Goal: Task Accomplishment & Management: Manage account settings

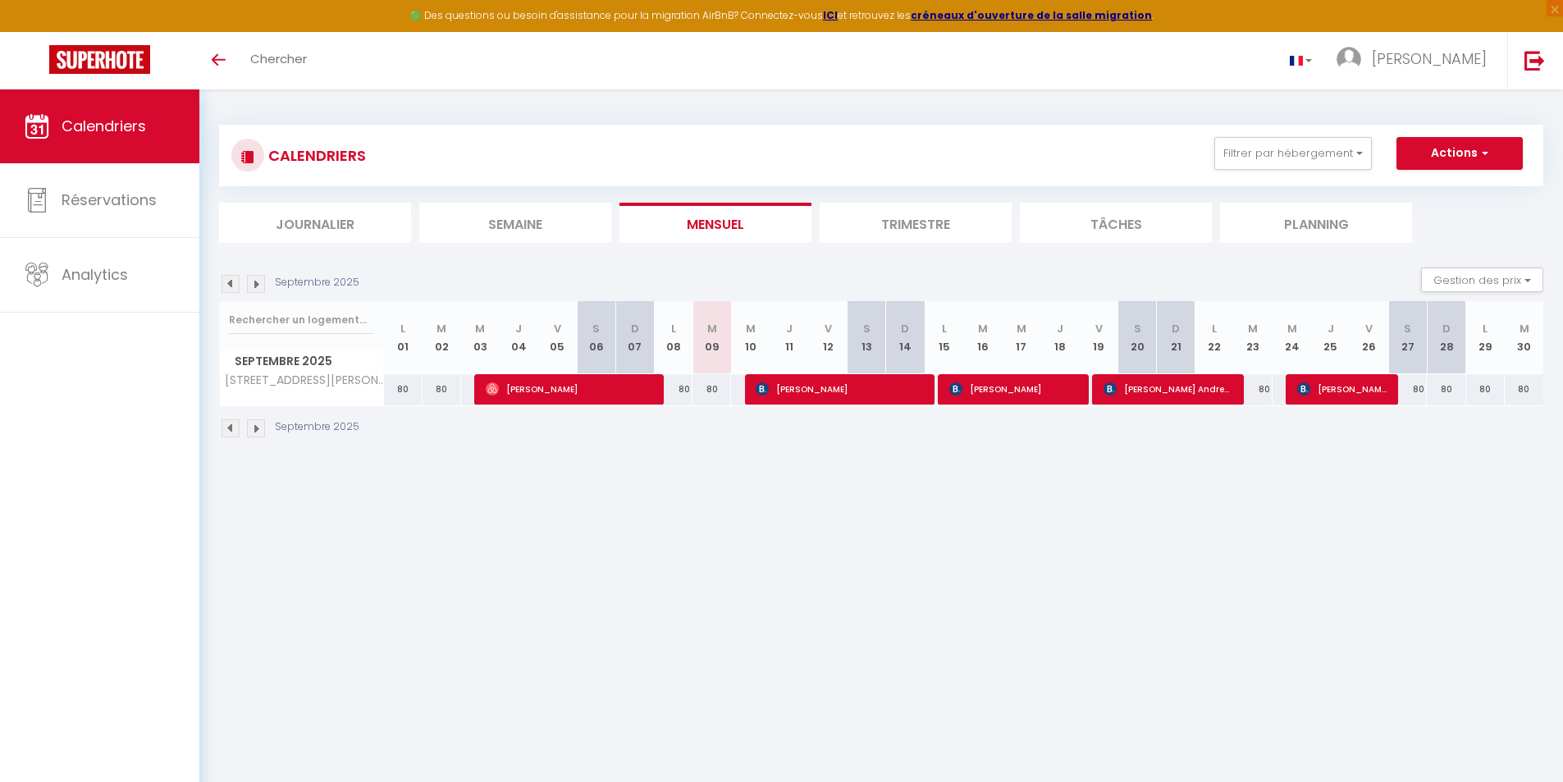
click at [256, 285] on img at bounding box center [256, 284] width 18 height 18
select select
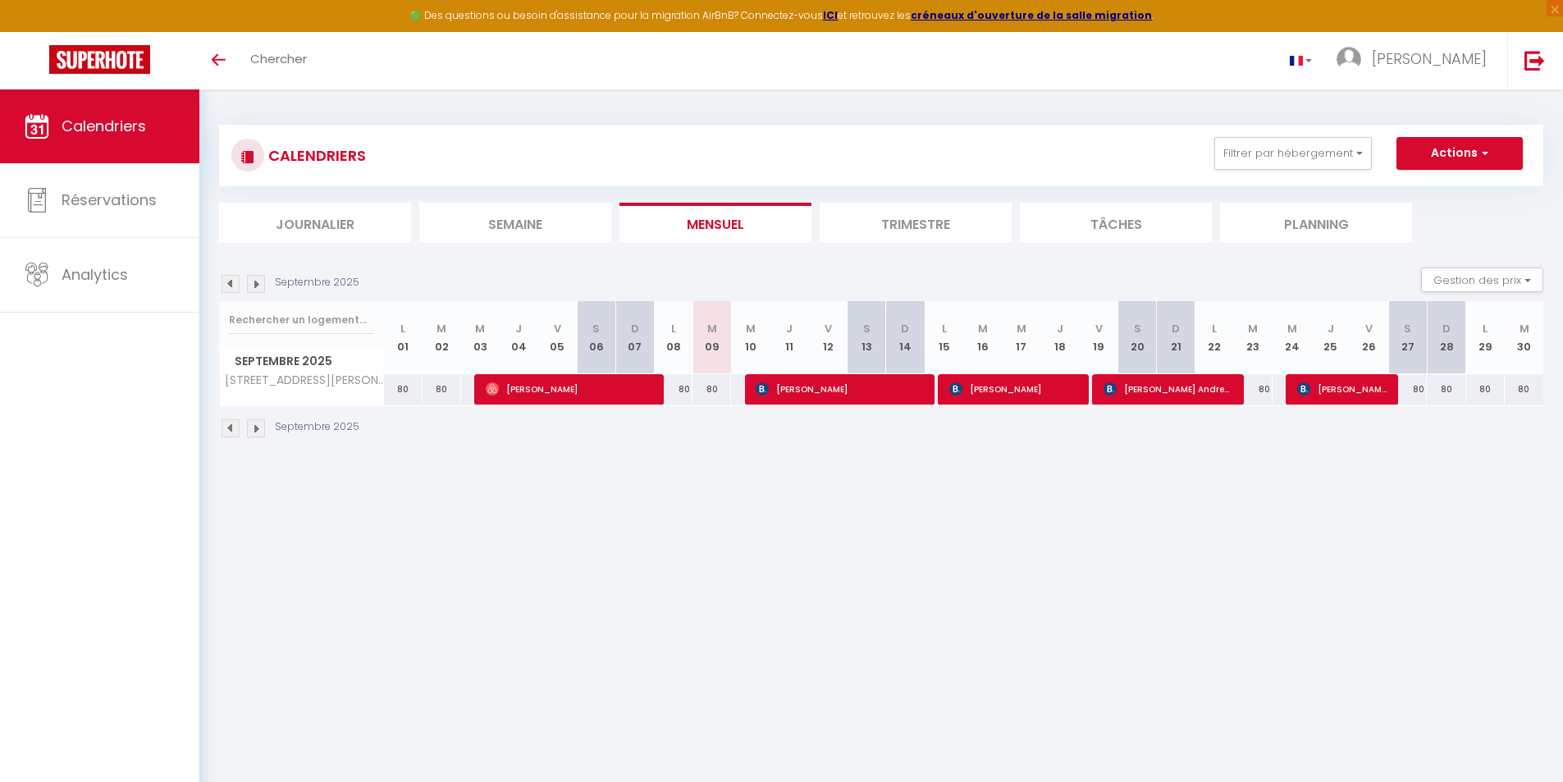
select select
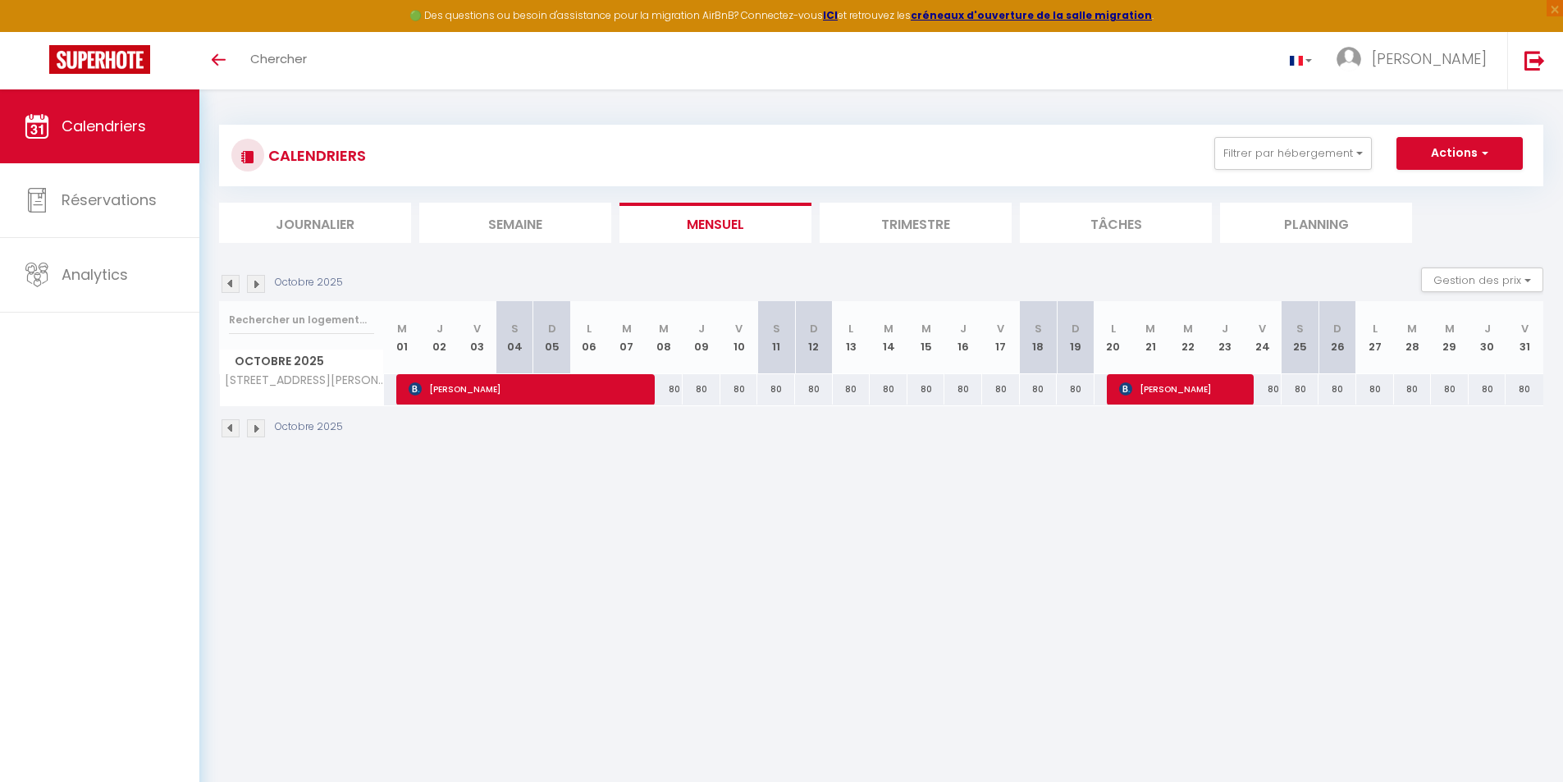
click at [322, 273] on div "Octobre 2025 Gestion des prix Nb Nuits minimum Règles Disponibilité" at bounding box center [881, 284] width 1324 height 34
click at [1175, 386] on span "[PERSON_NAME]" at bounding box center [1182, 388] width 126 height 31
select select "OK"
select select "KO"
select select "0"
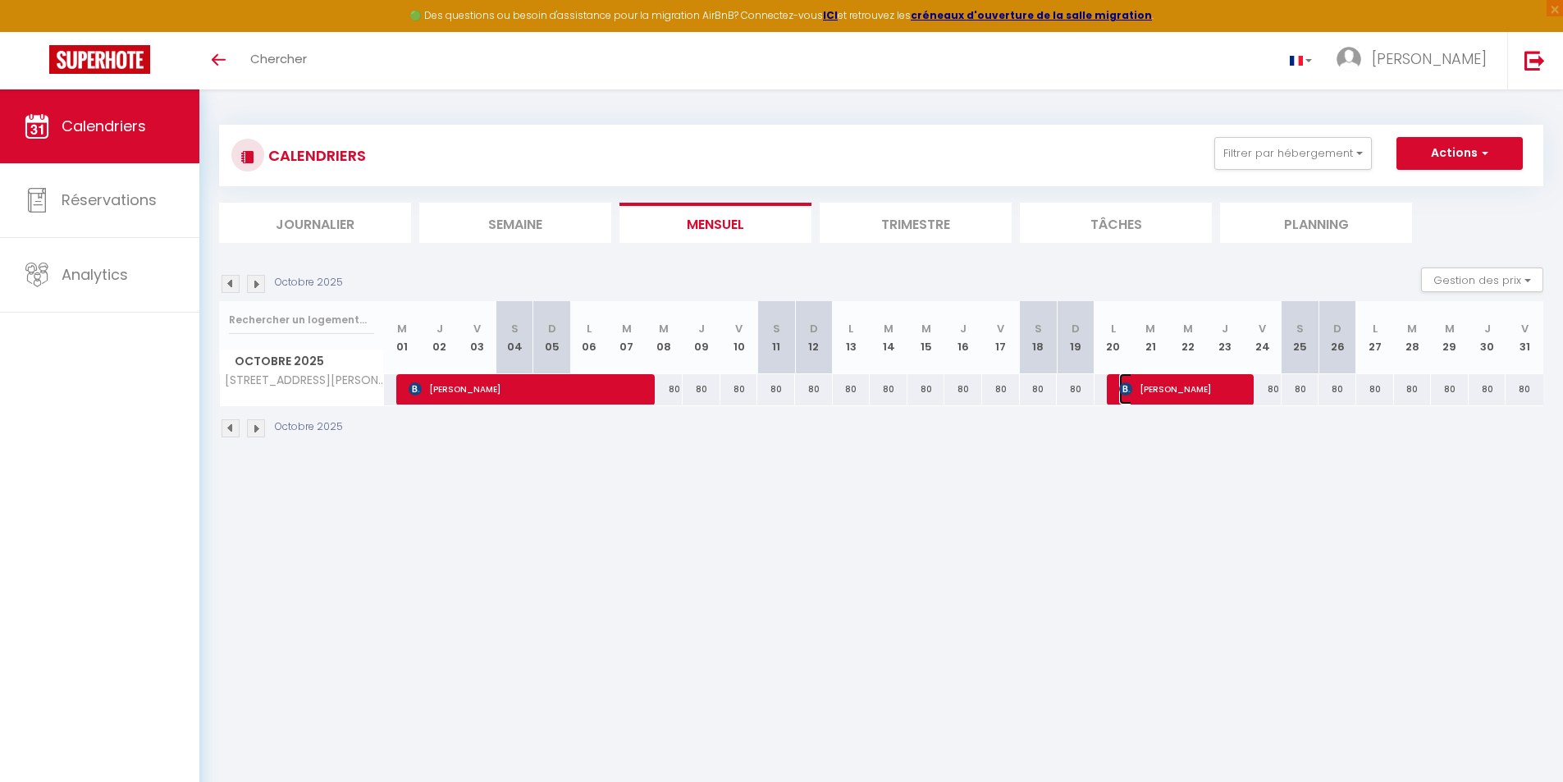
select select "0"
select select "1"
select select
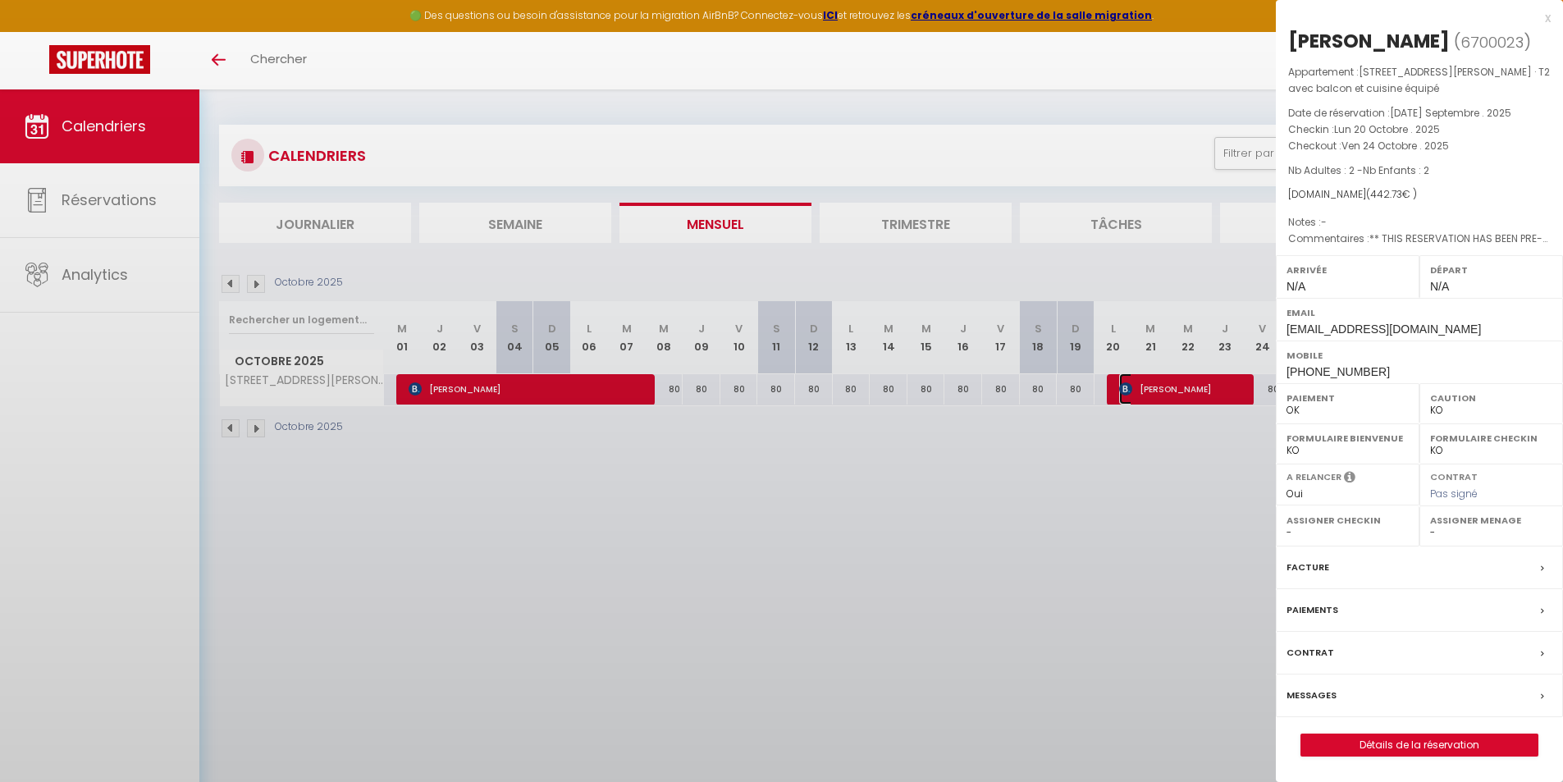
select select "20397"
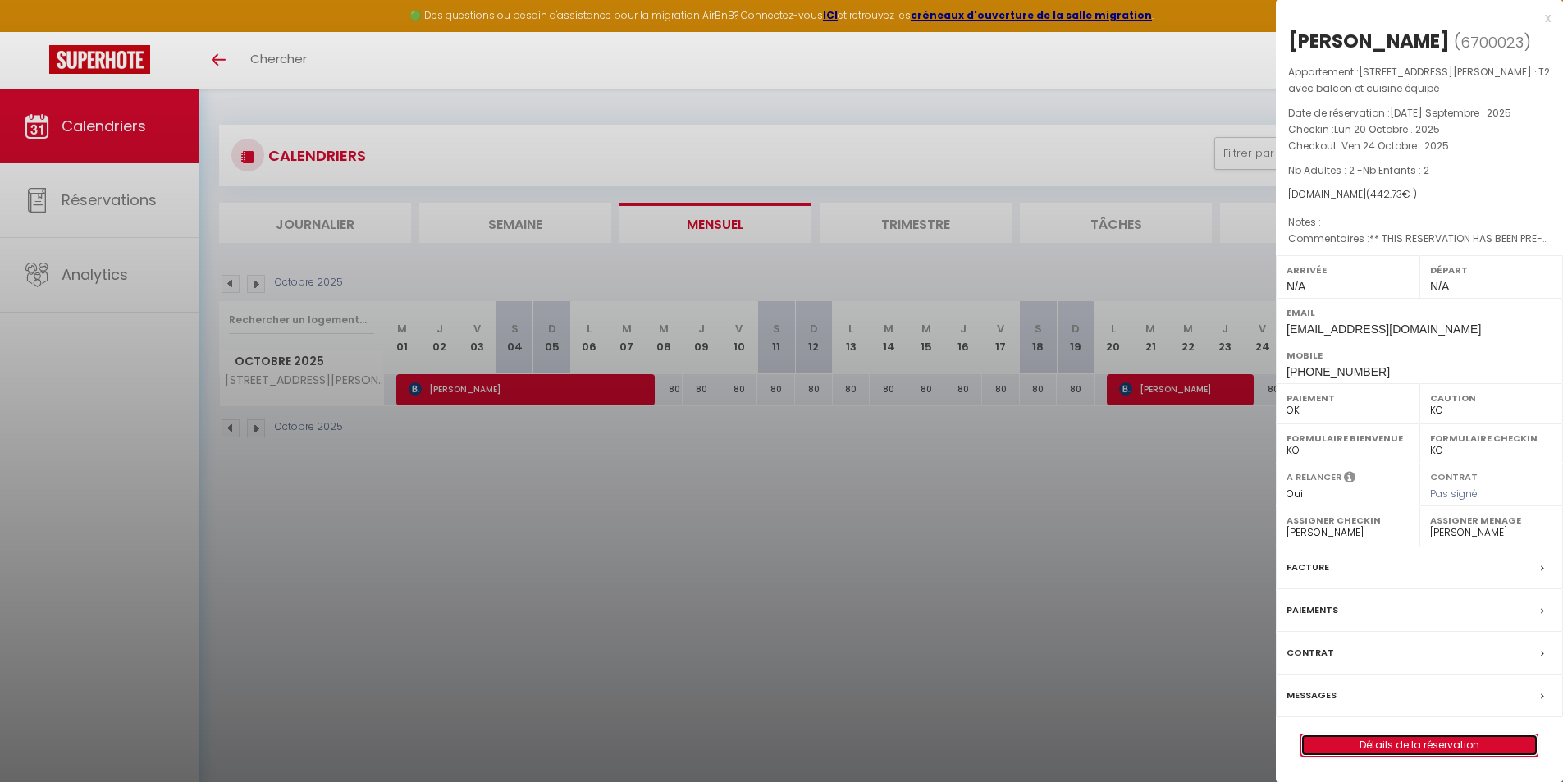
click at [1454, 743] on link "Détails de la réservation" at bounding box center [1419, 744] width 236 height 21
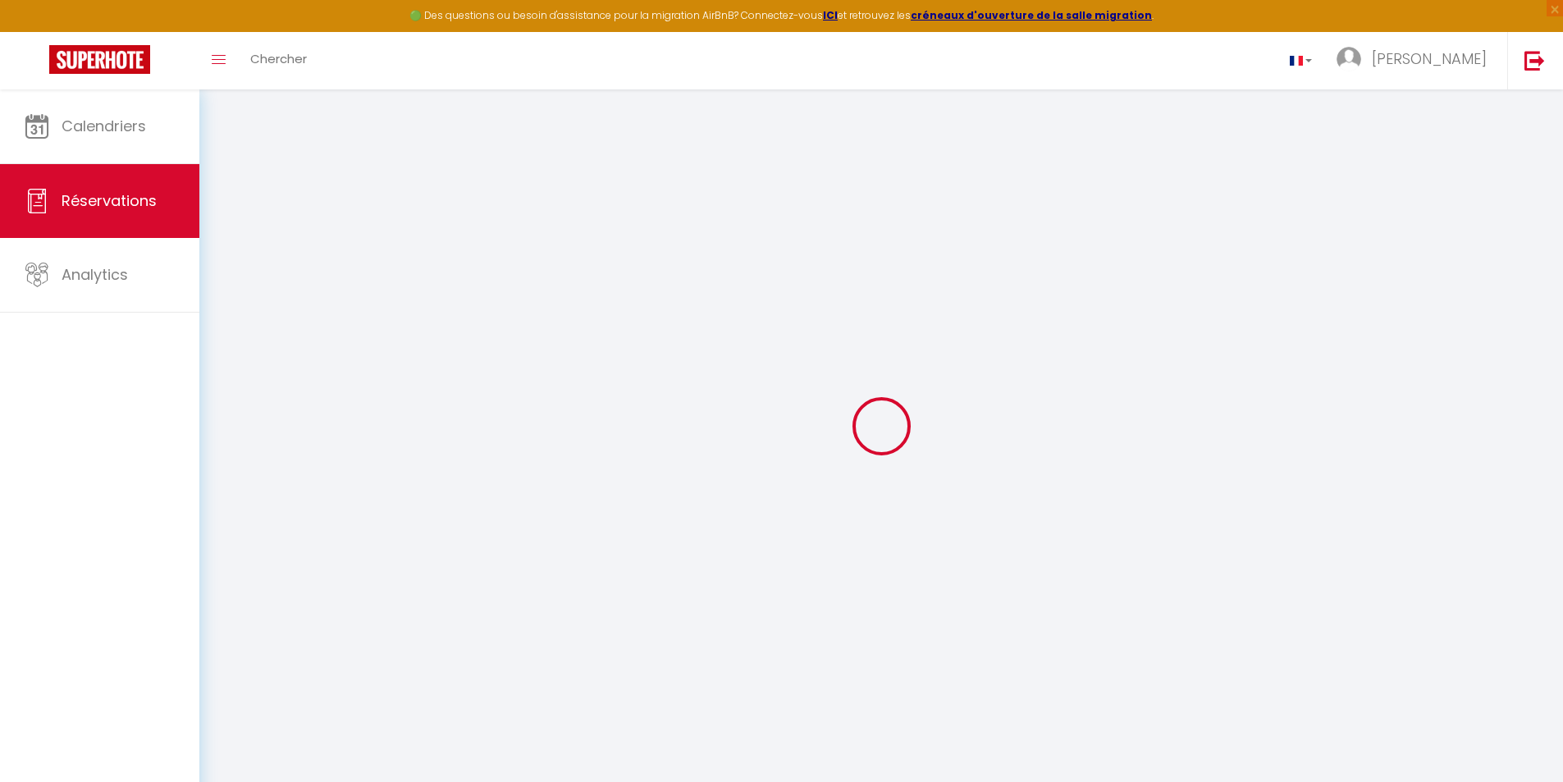
type input "[PERSON_NAME]"
type input "Azemar"
type input "[EMAIL_ADDRESS][DOMAIN_NAME]"
type input "[PHONE_NUMBER]"
type input "."
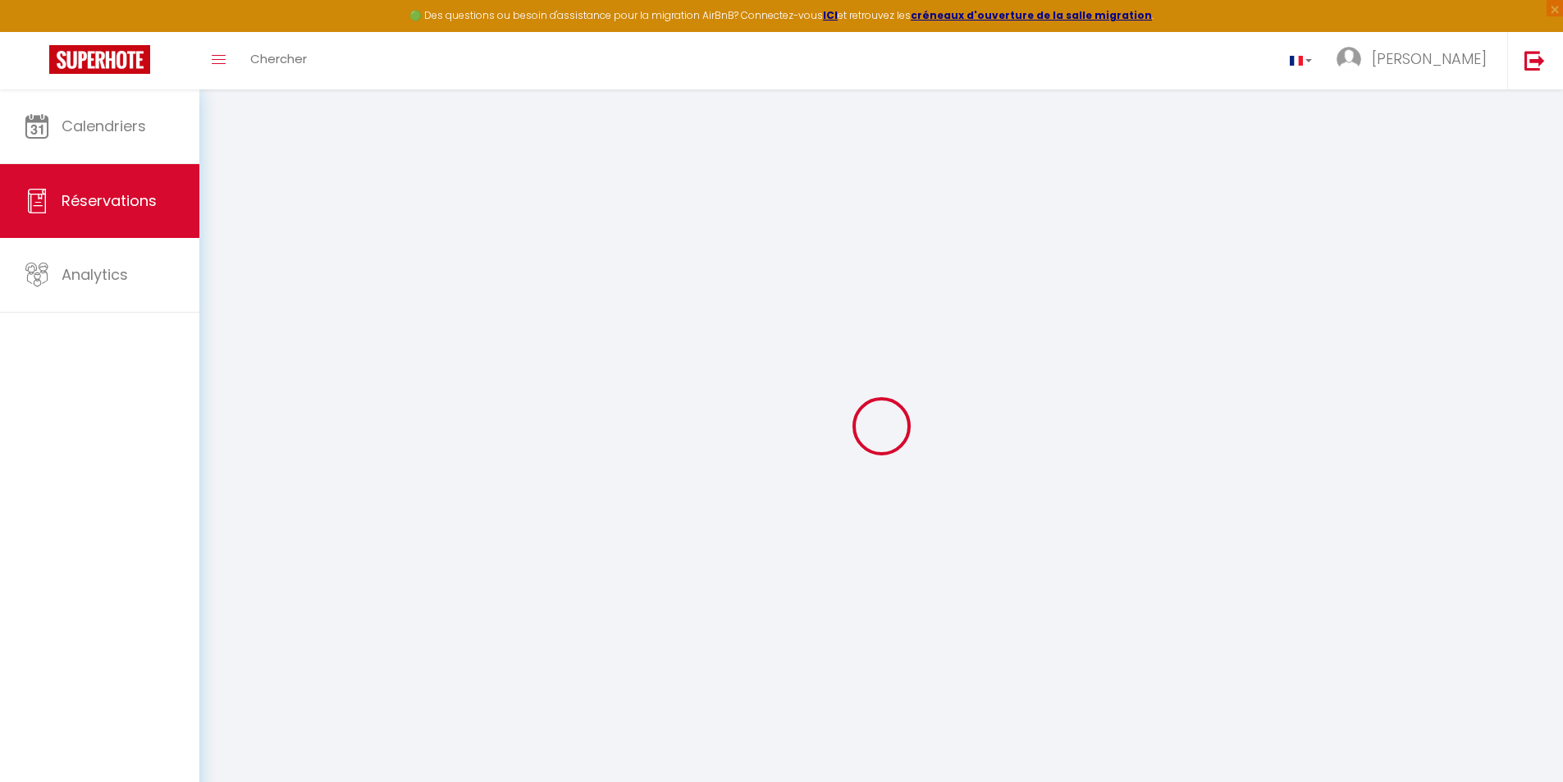
select select "FR"
type input "71.91"
type input "6.2"
select select "40450"
select select "1"
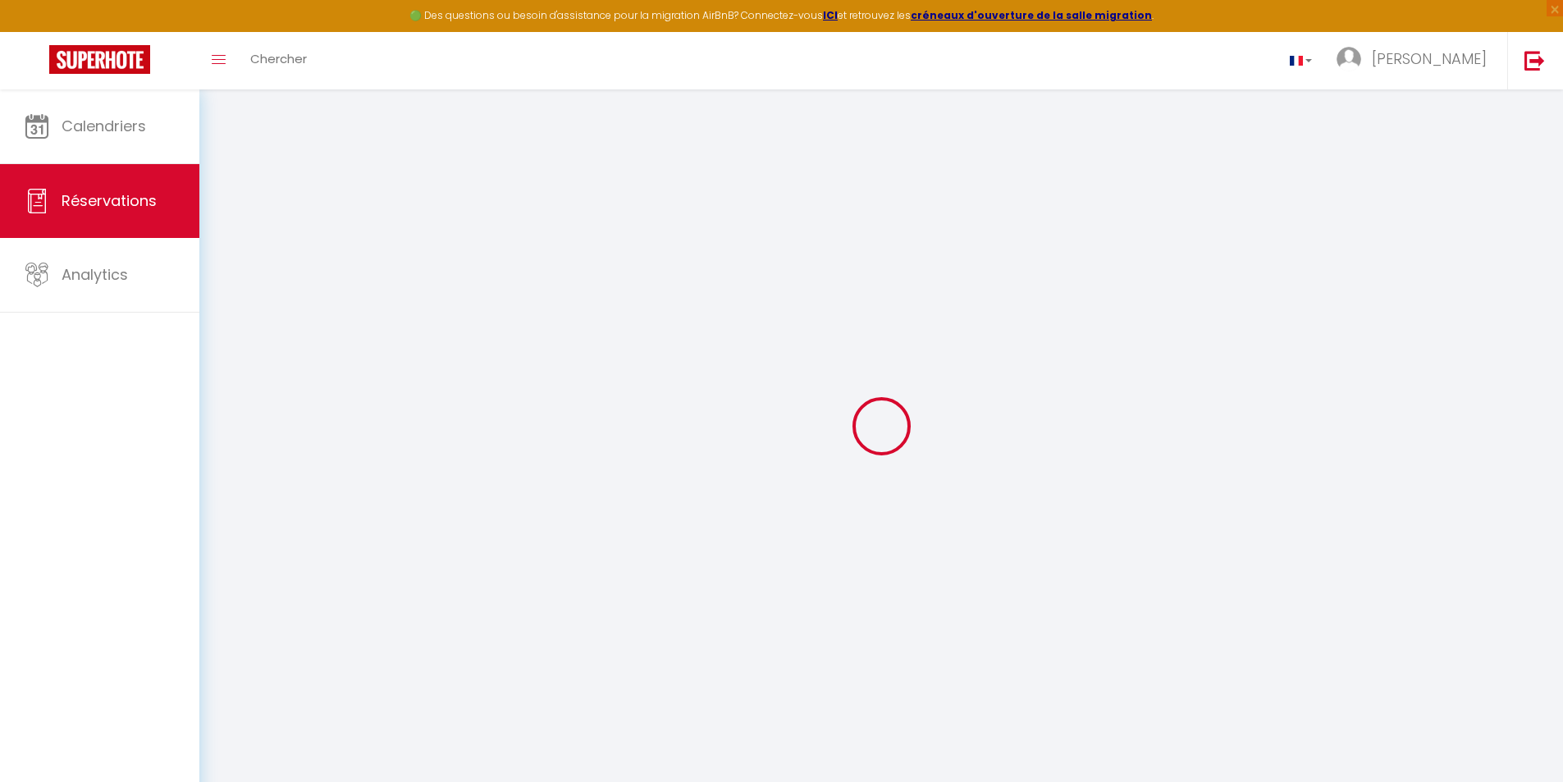
select select
type input "2"
select select "12"
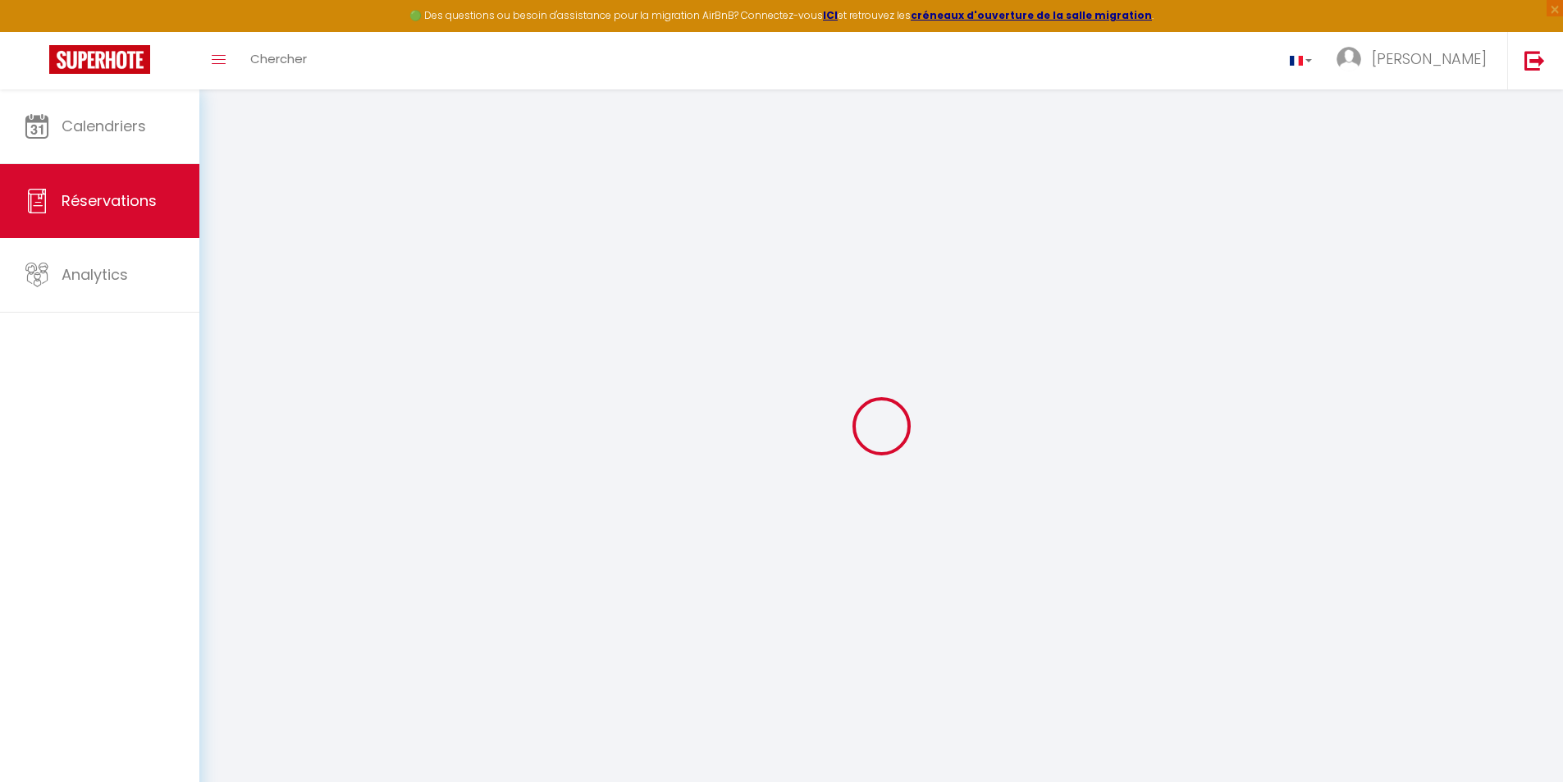
select select
type input "324"
checkbox input "false"
select select "2"
type input "99"
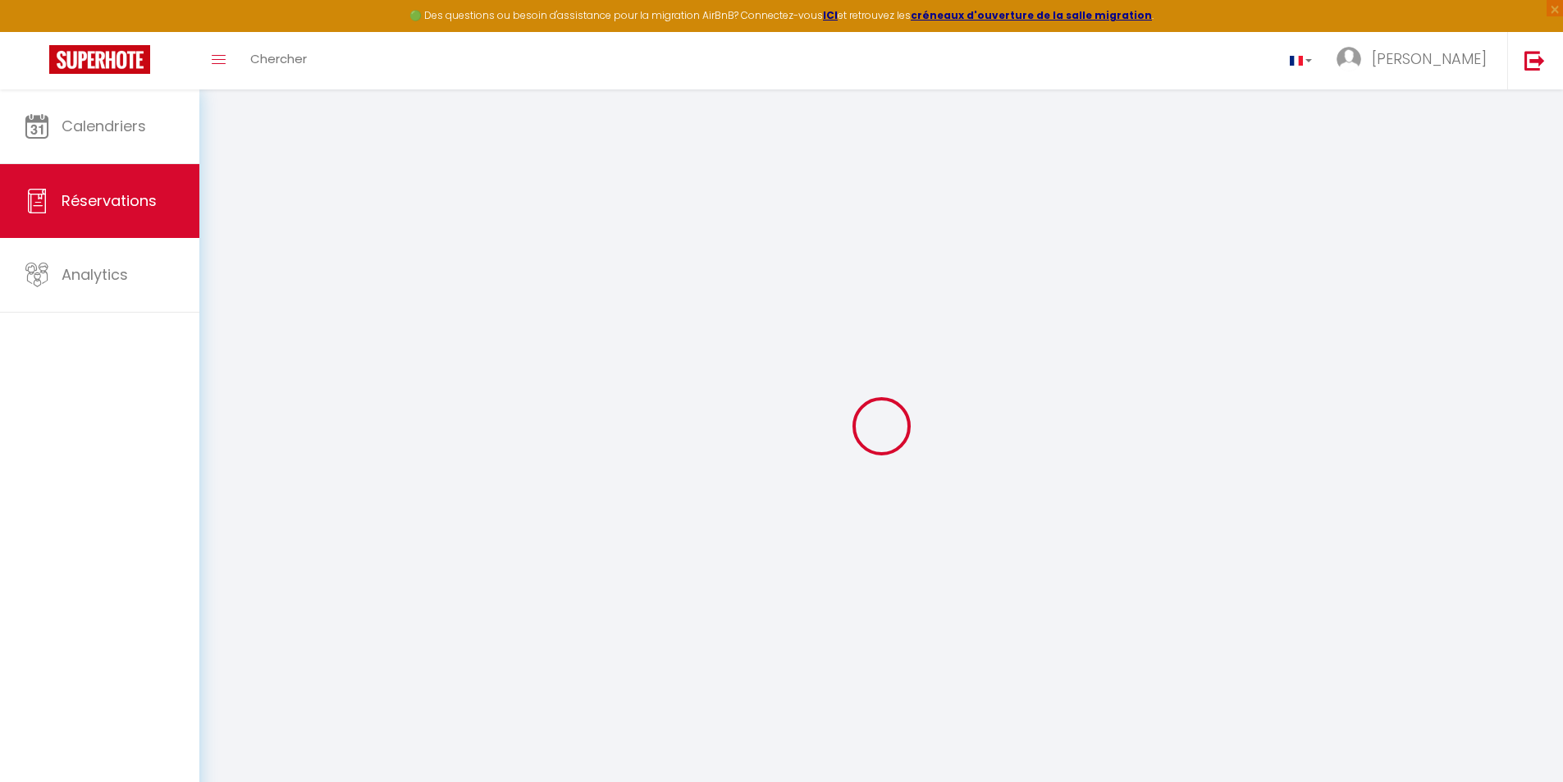
type input "0"
select select
select select "14"
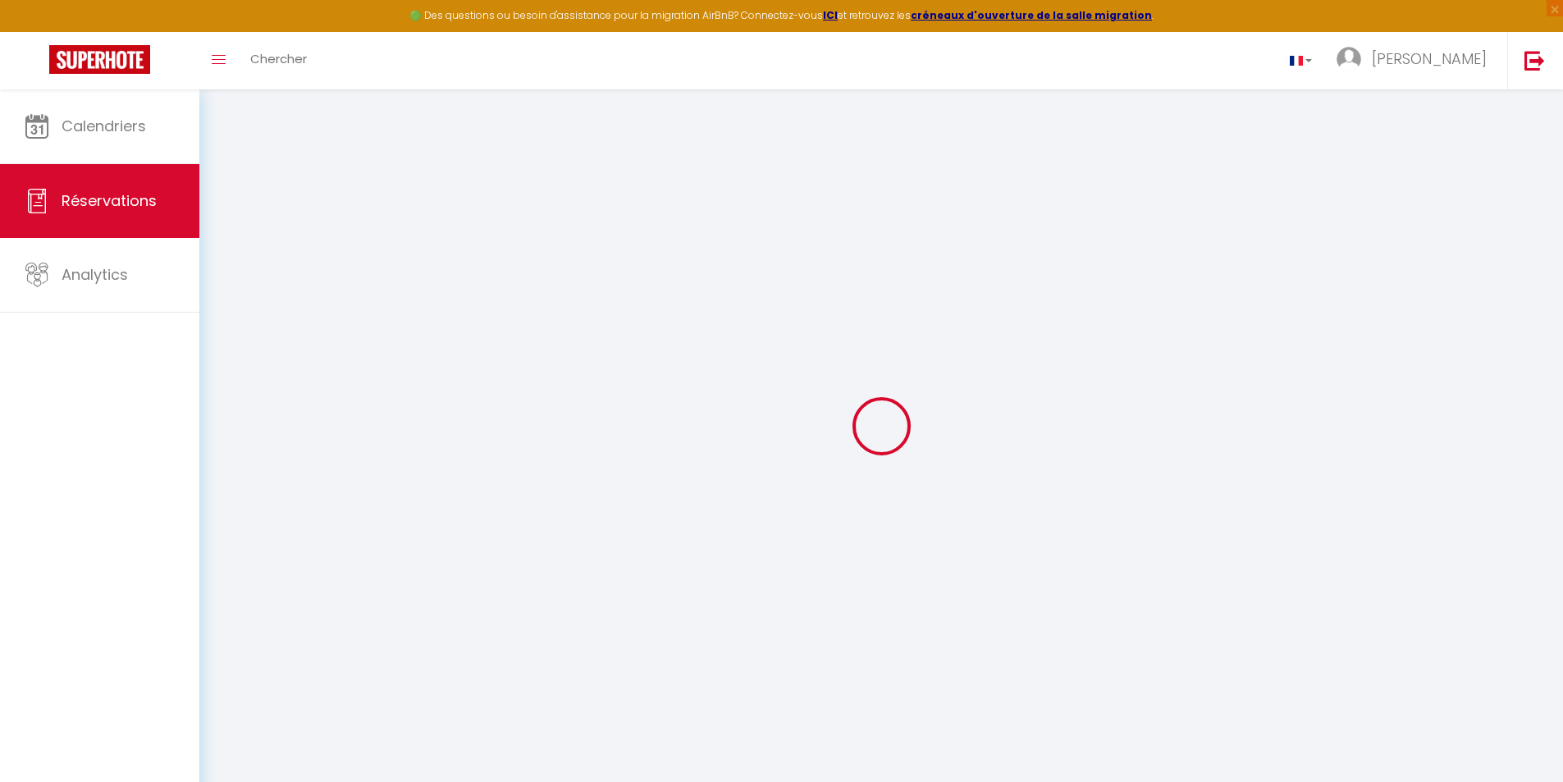
checkbox input "false"
select select
checkbox input "false"
select select
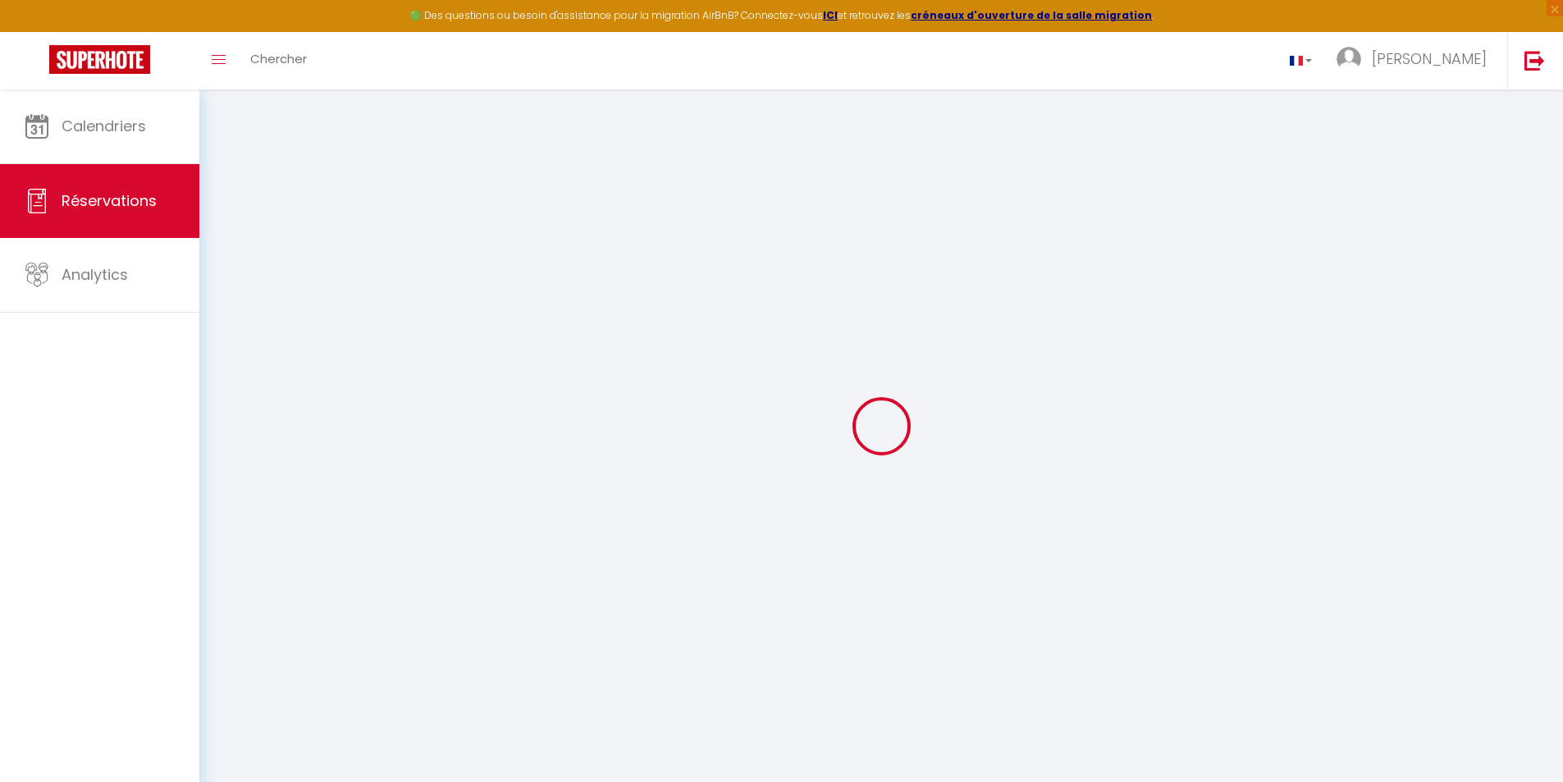
select select
checkbox input "false"
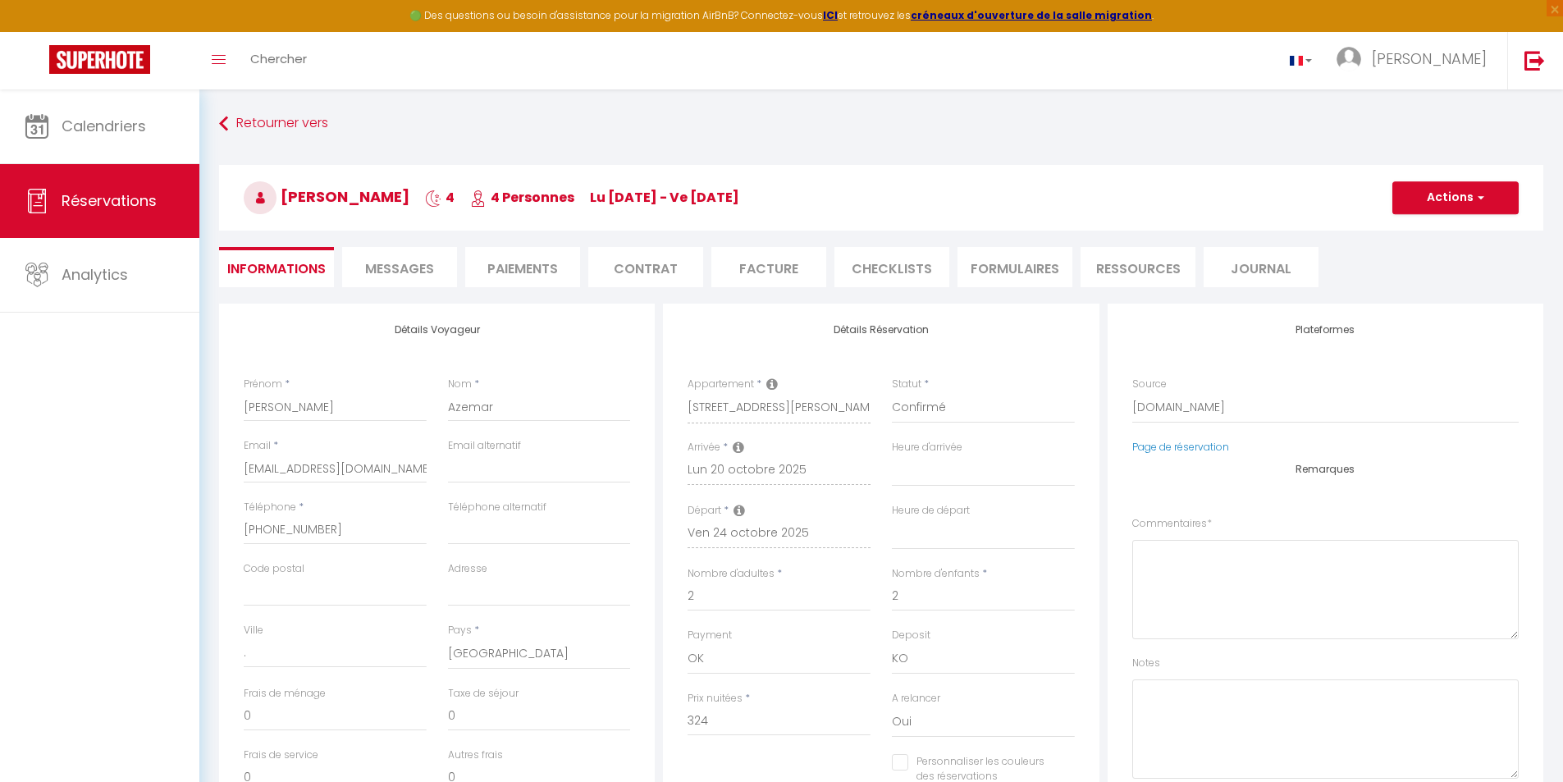
select select
checkbox input "false"
type textarea "** THIS RESERVATION HAS BEEN PRE-PAID ** Reservation has a cancellation grace p…"
type input "99"
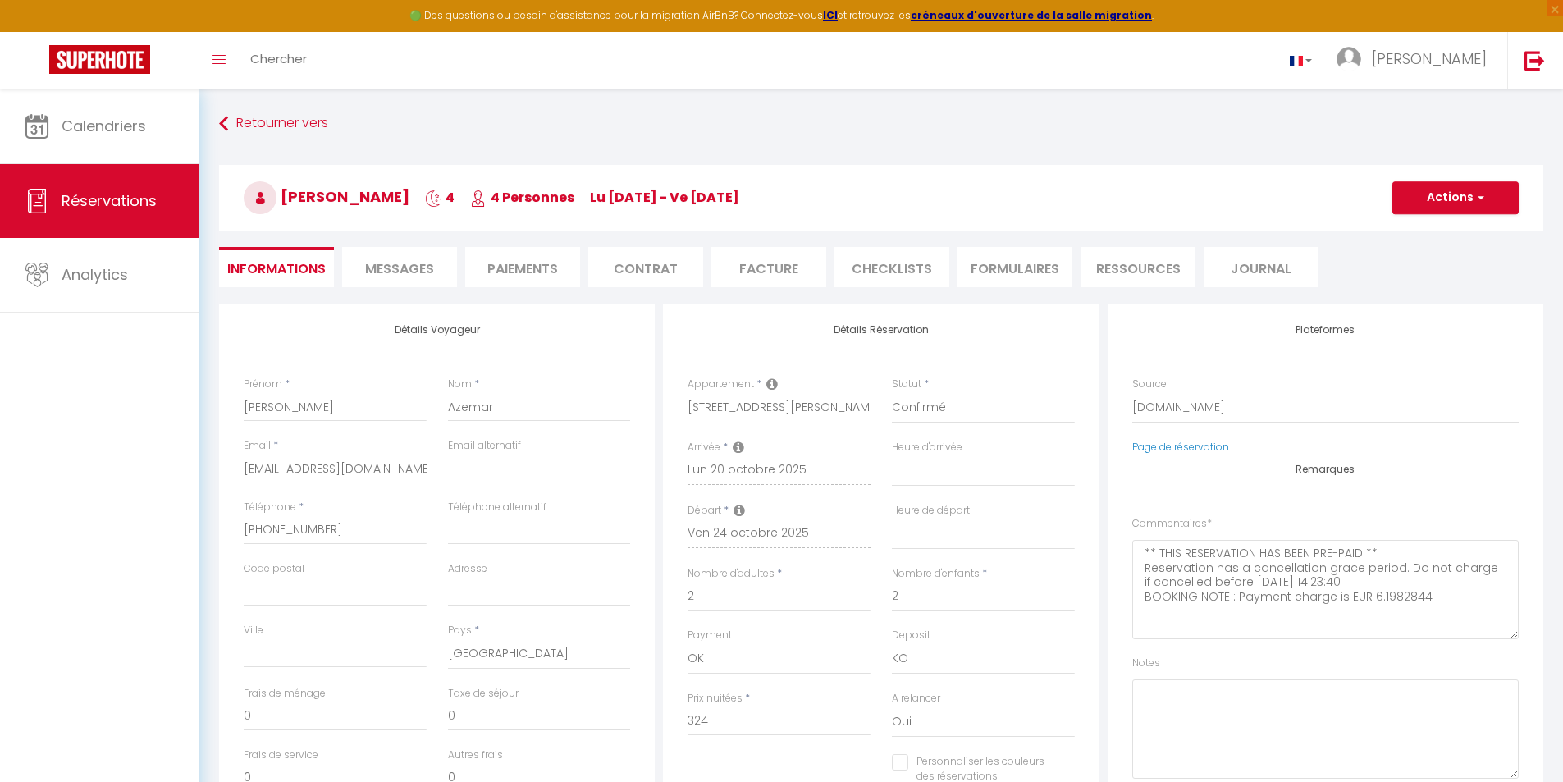
type input "19.73"
select select
checkbox input "false"
select select
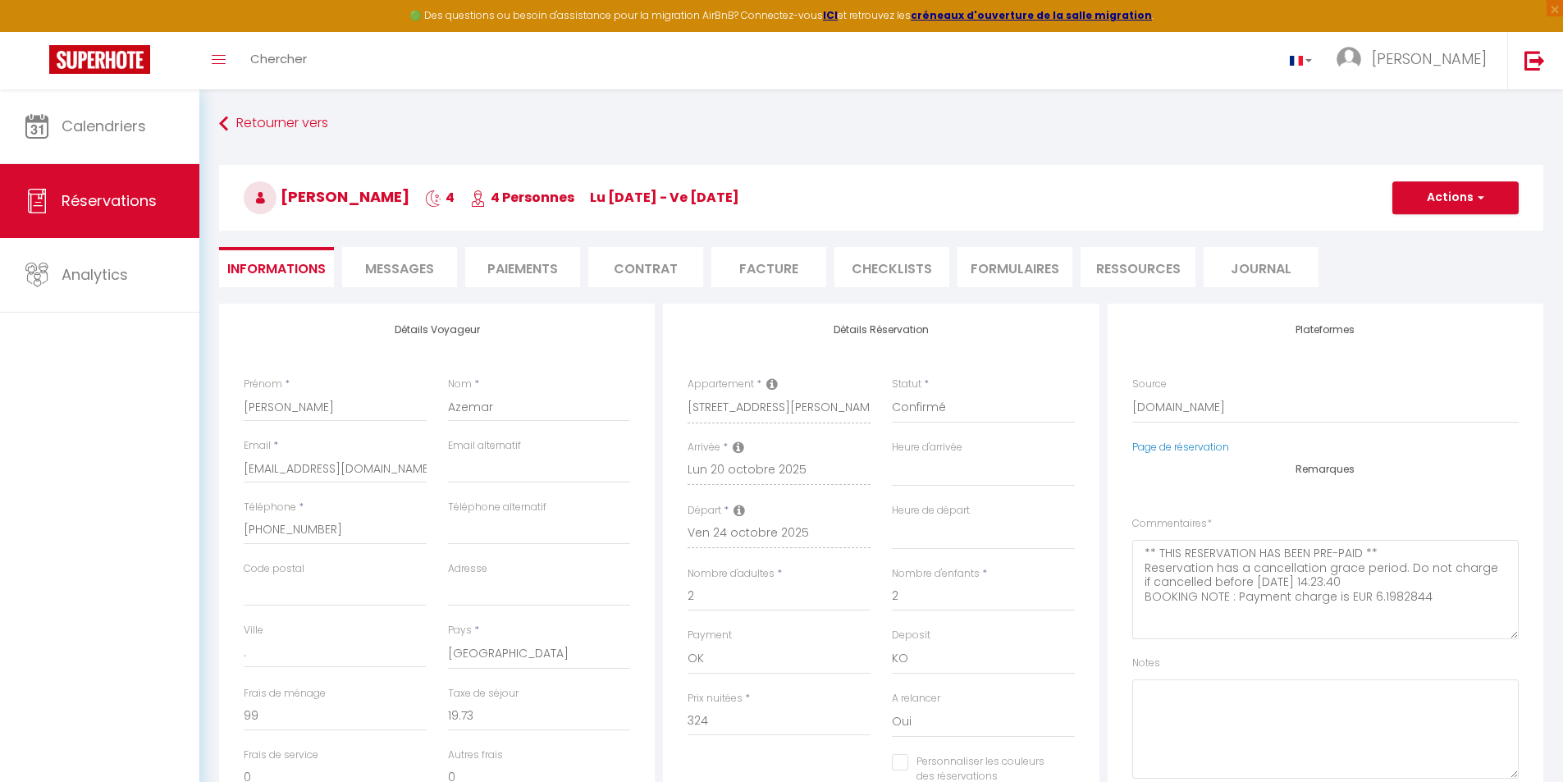
select select
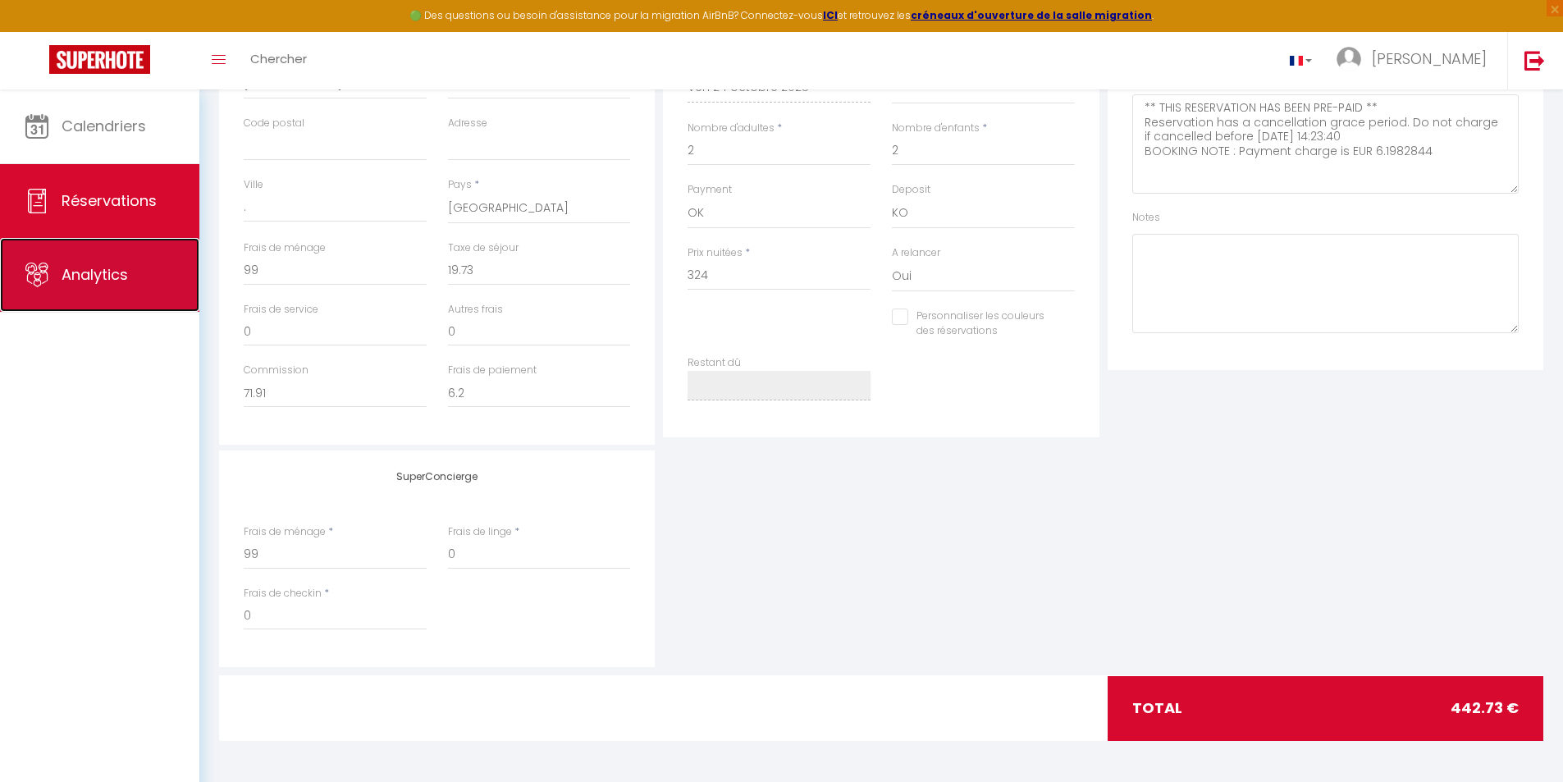
click at [106, 274] on span "Analytics" at bounding box center [95, 274] width 66 height 21
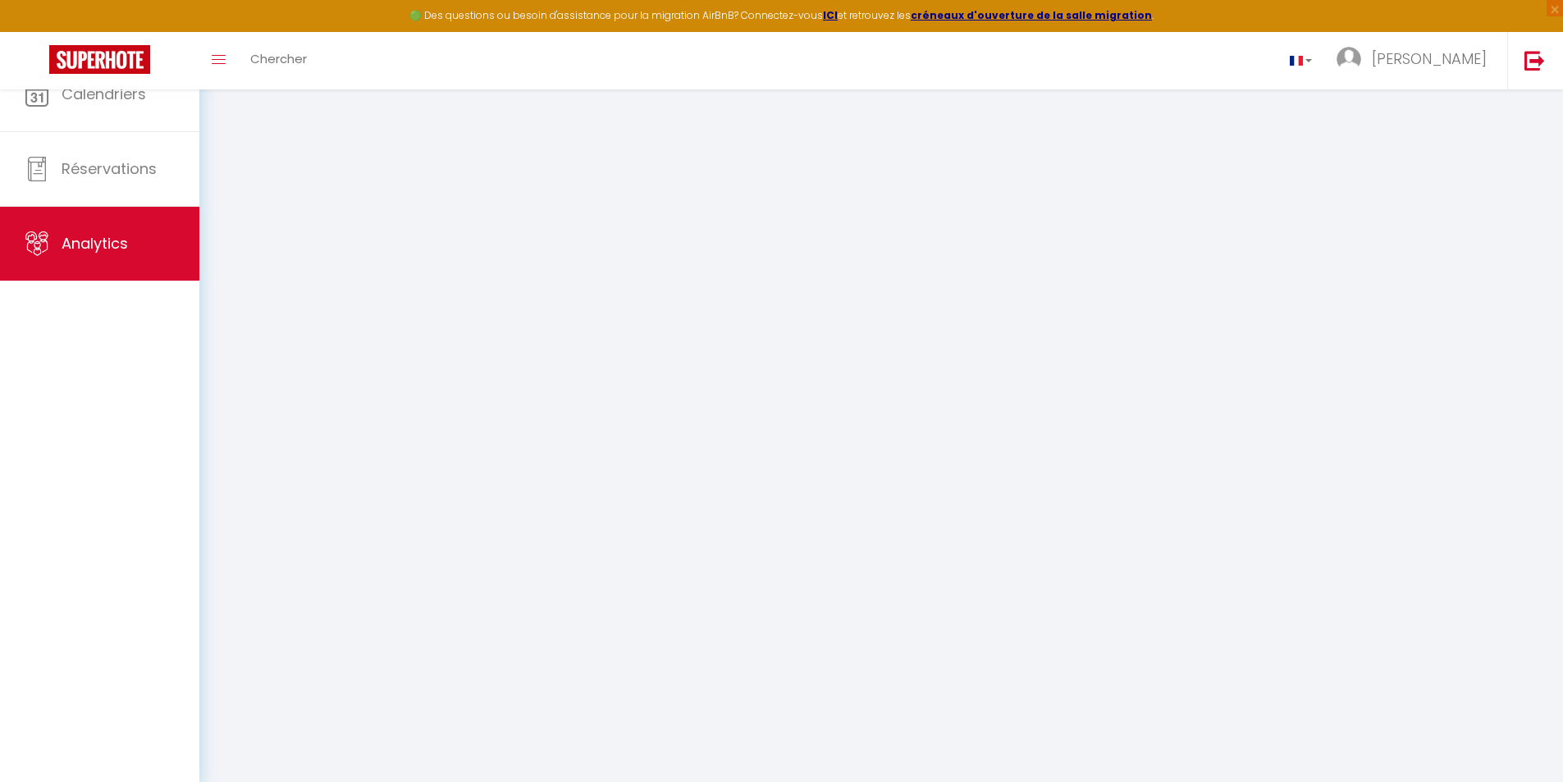
select select "2025"
select select "9"
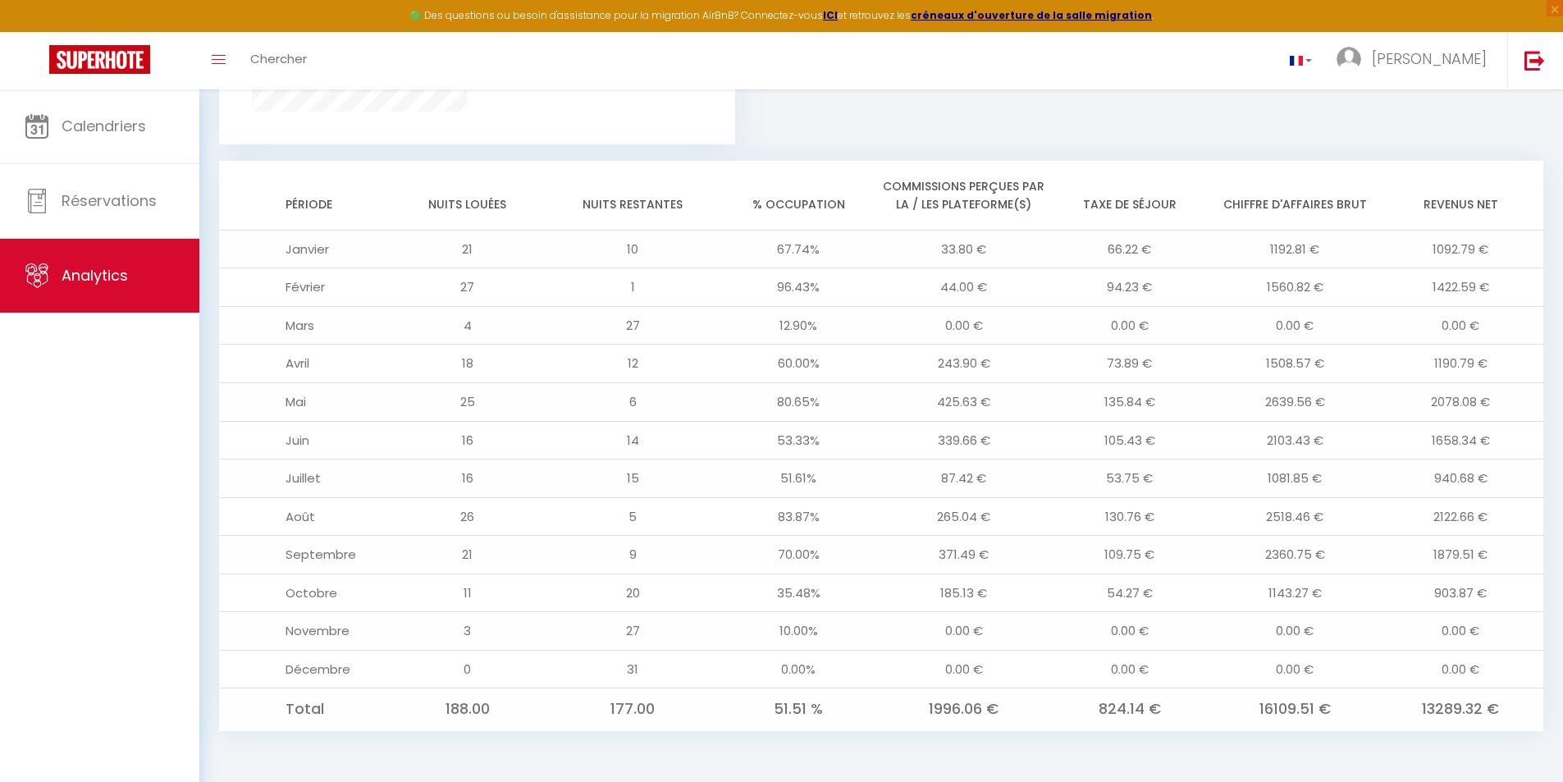
scroll to position [582, 0]
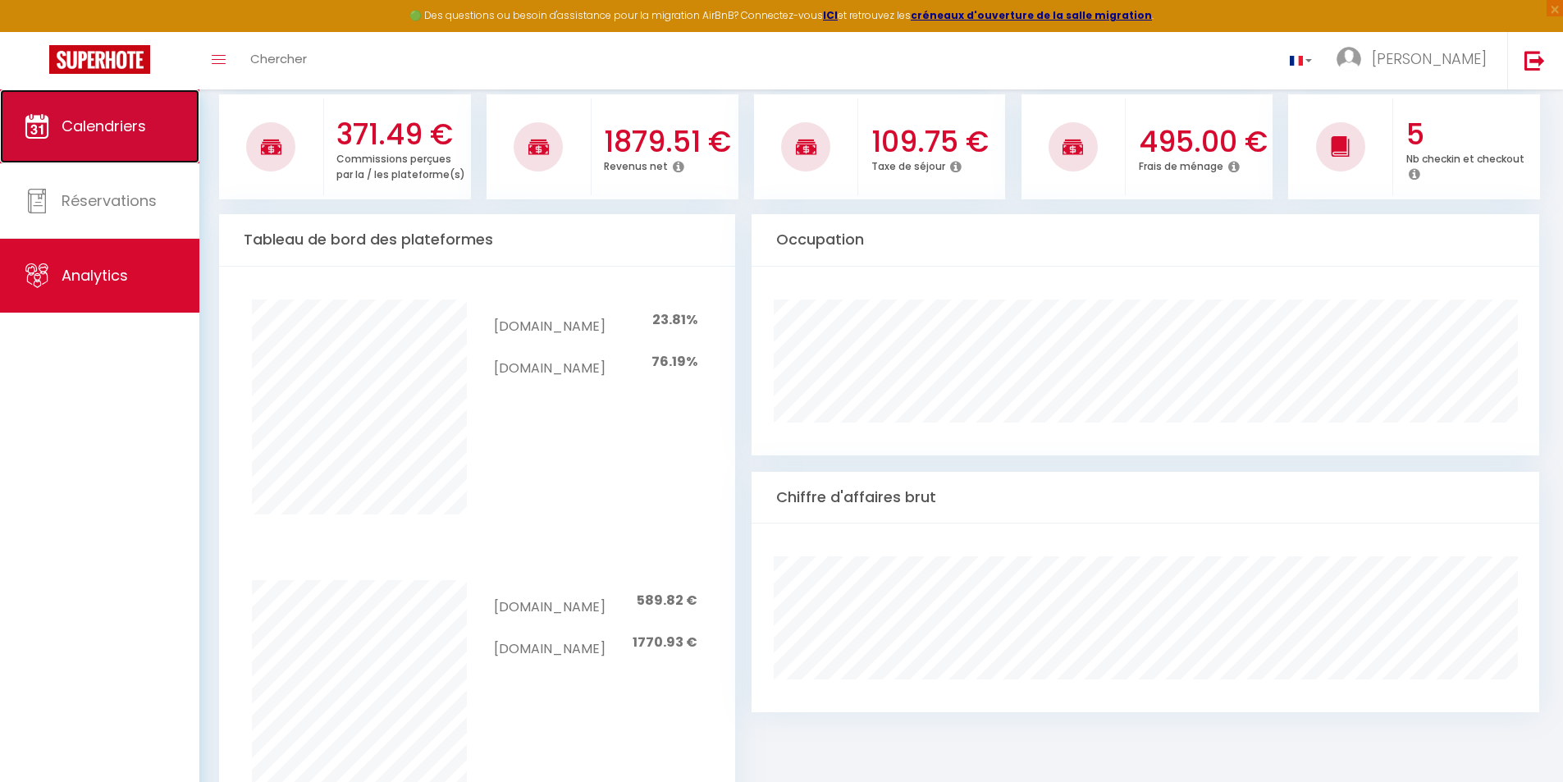
click at [57, 144] on link "Calendriers" at bounding box center [99, 126] width 199 height 74
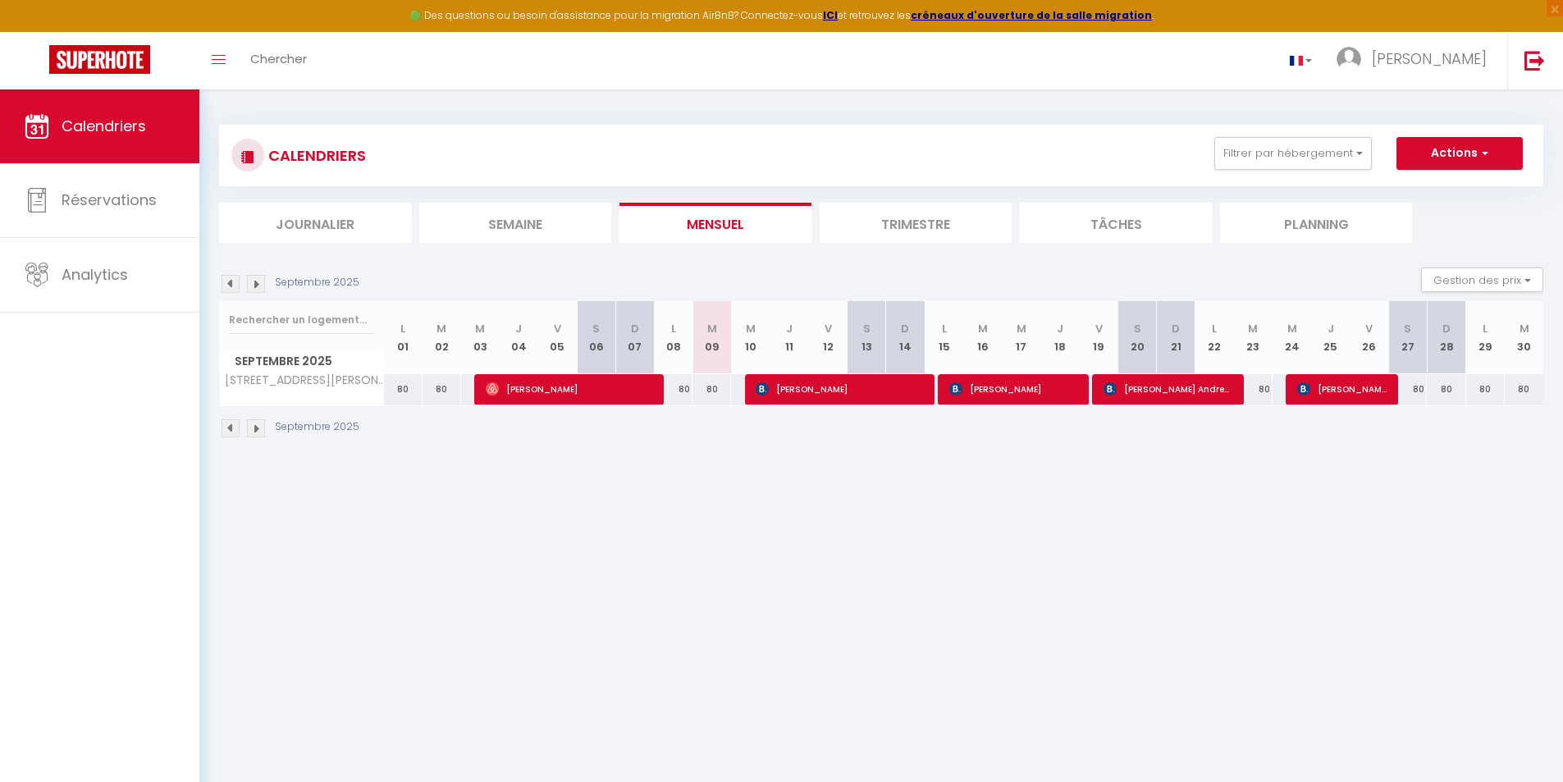
click at [256, 283] on img at bounding box center [256, 284] width 18 height 18
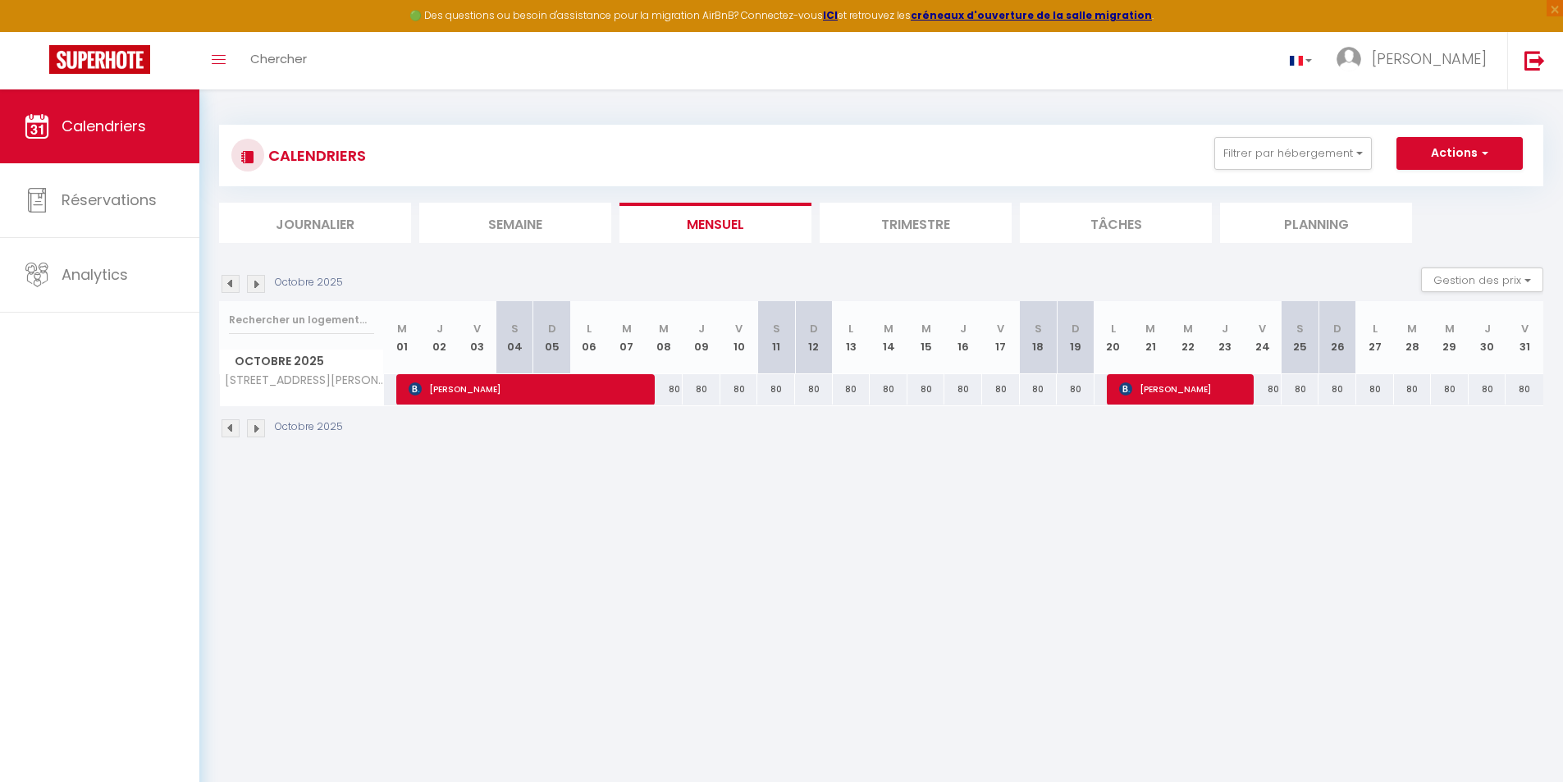
click at [235, 280] on img at bounding box center [230, 284] width 18 height 18
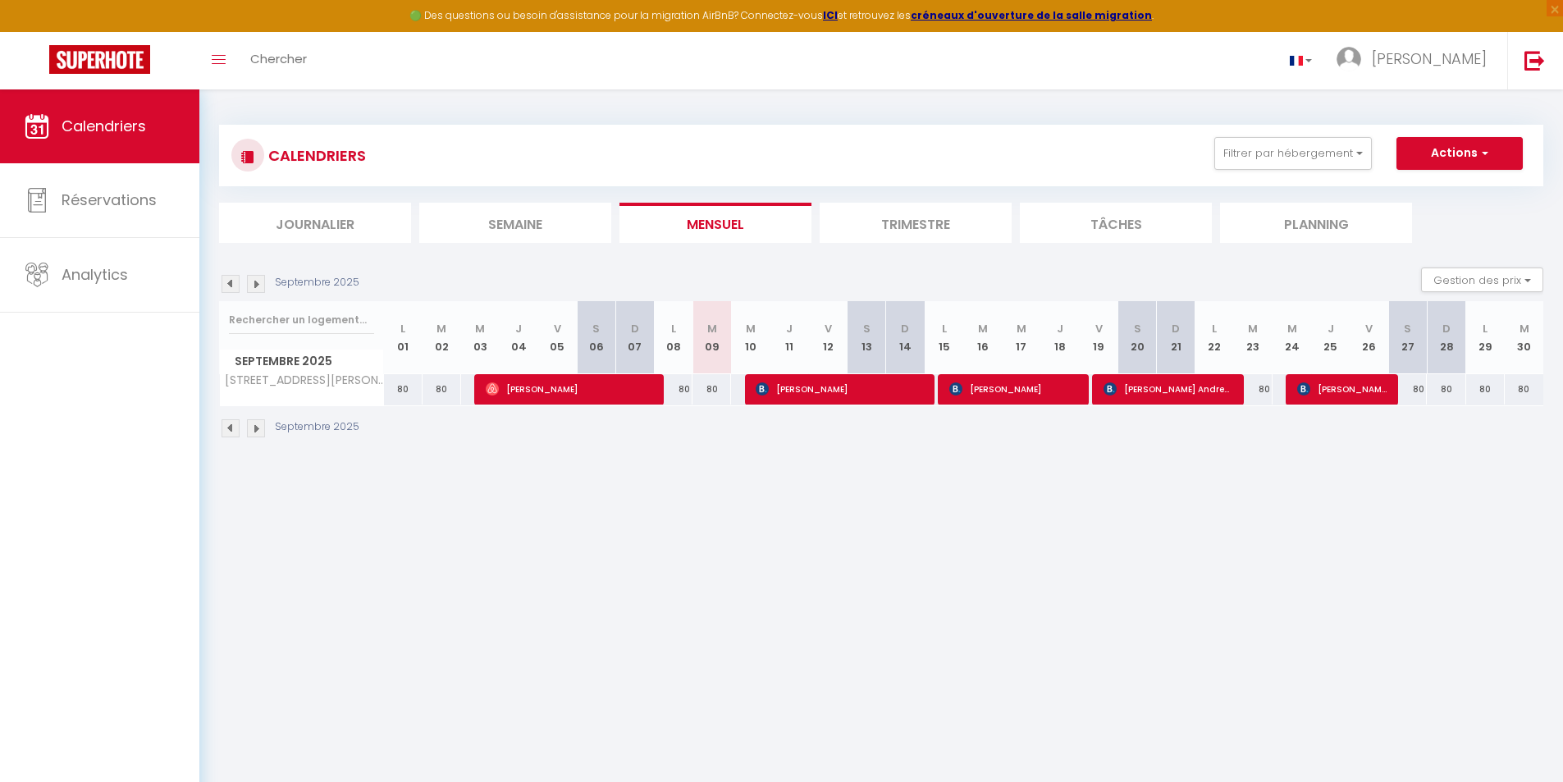
click at [257, 285] on img at bounding box center [256, 284] width 18 height 18
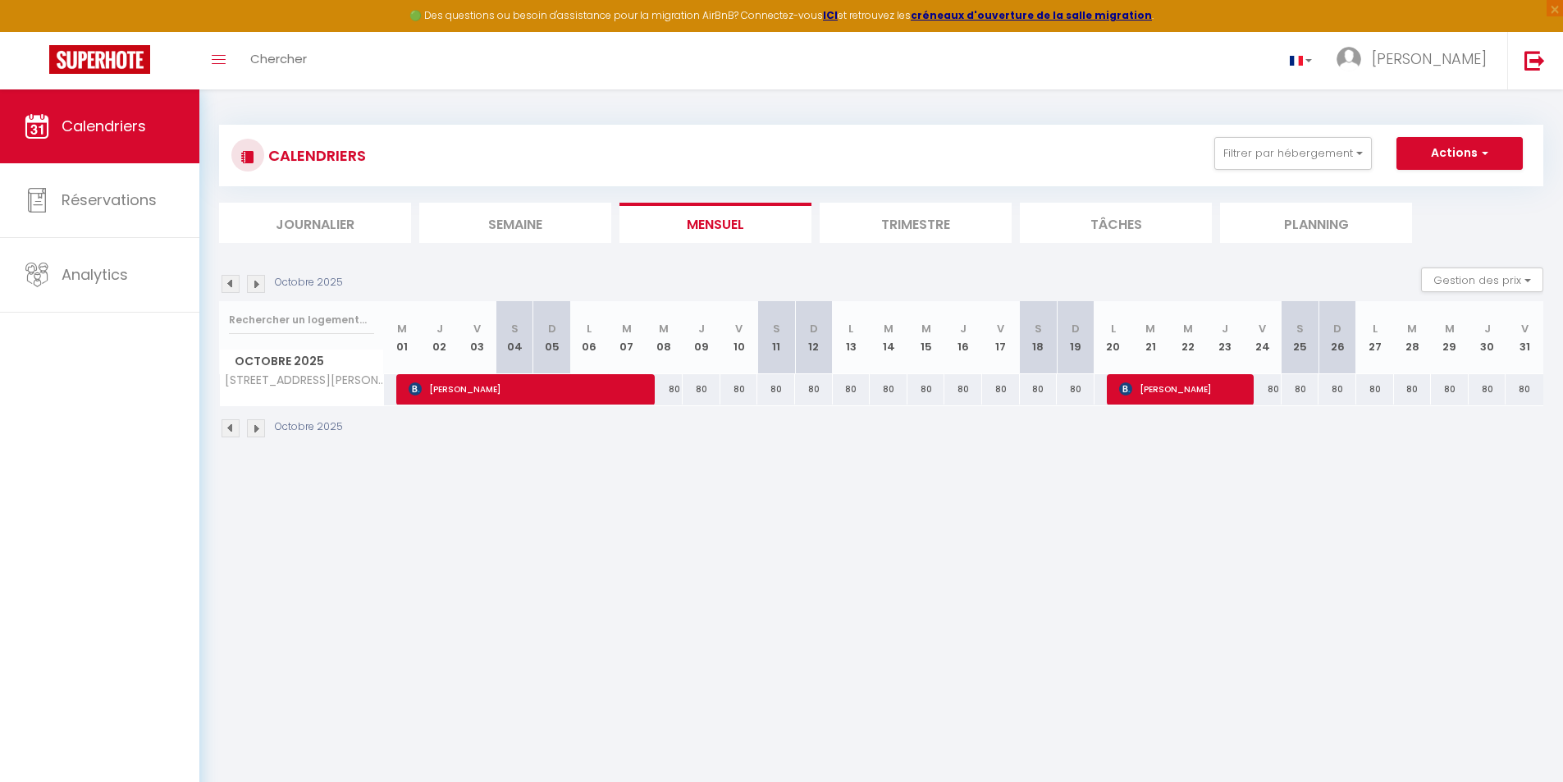
click at [257, 285] on img at bounding box center [256, 284] width 18 height 18
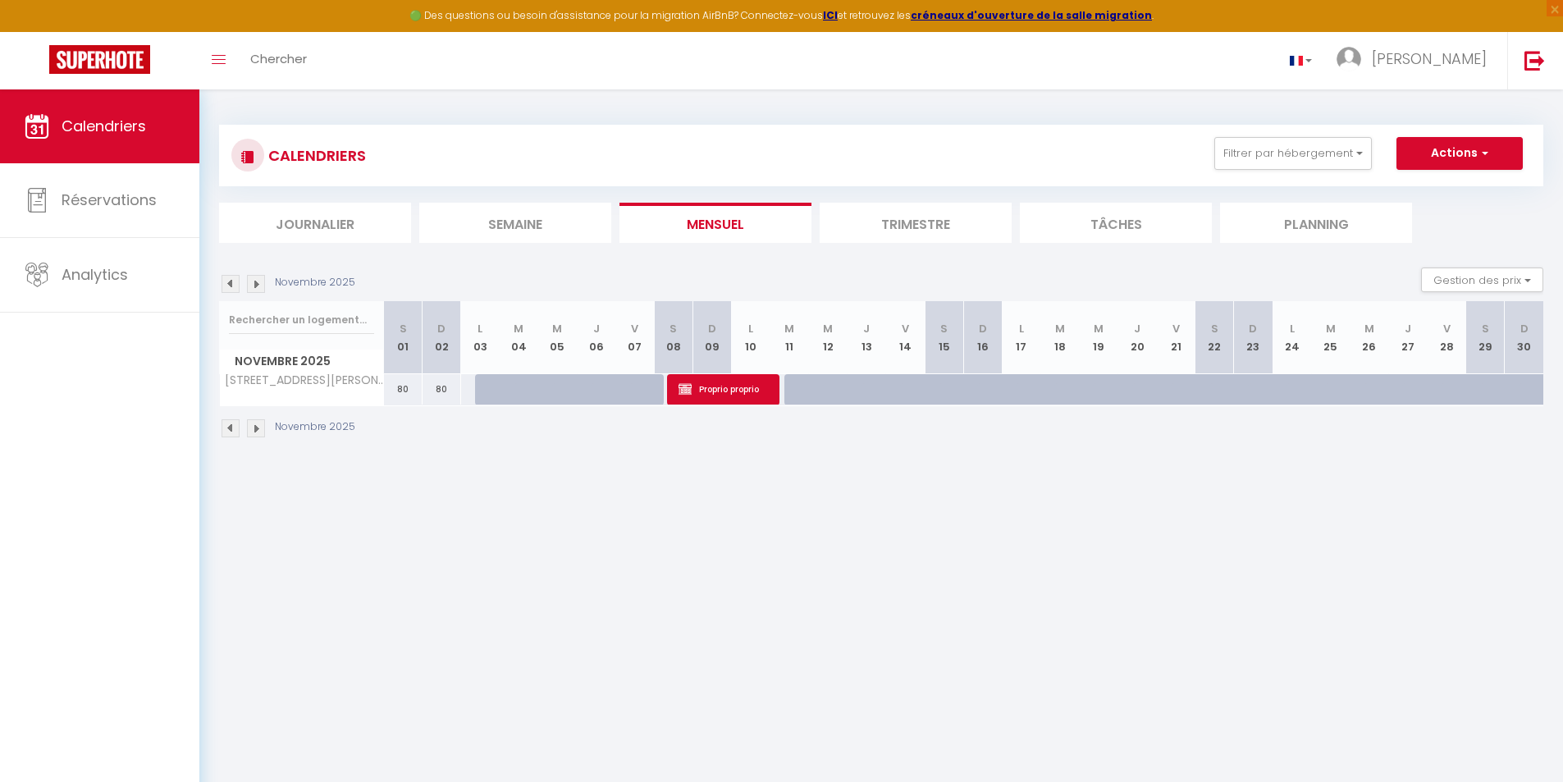
click at [235, 281] on img at bounding box center [230, 284] width 18 height 18
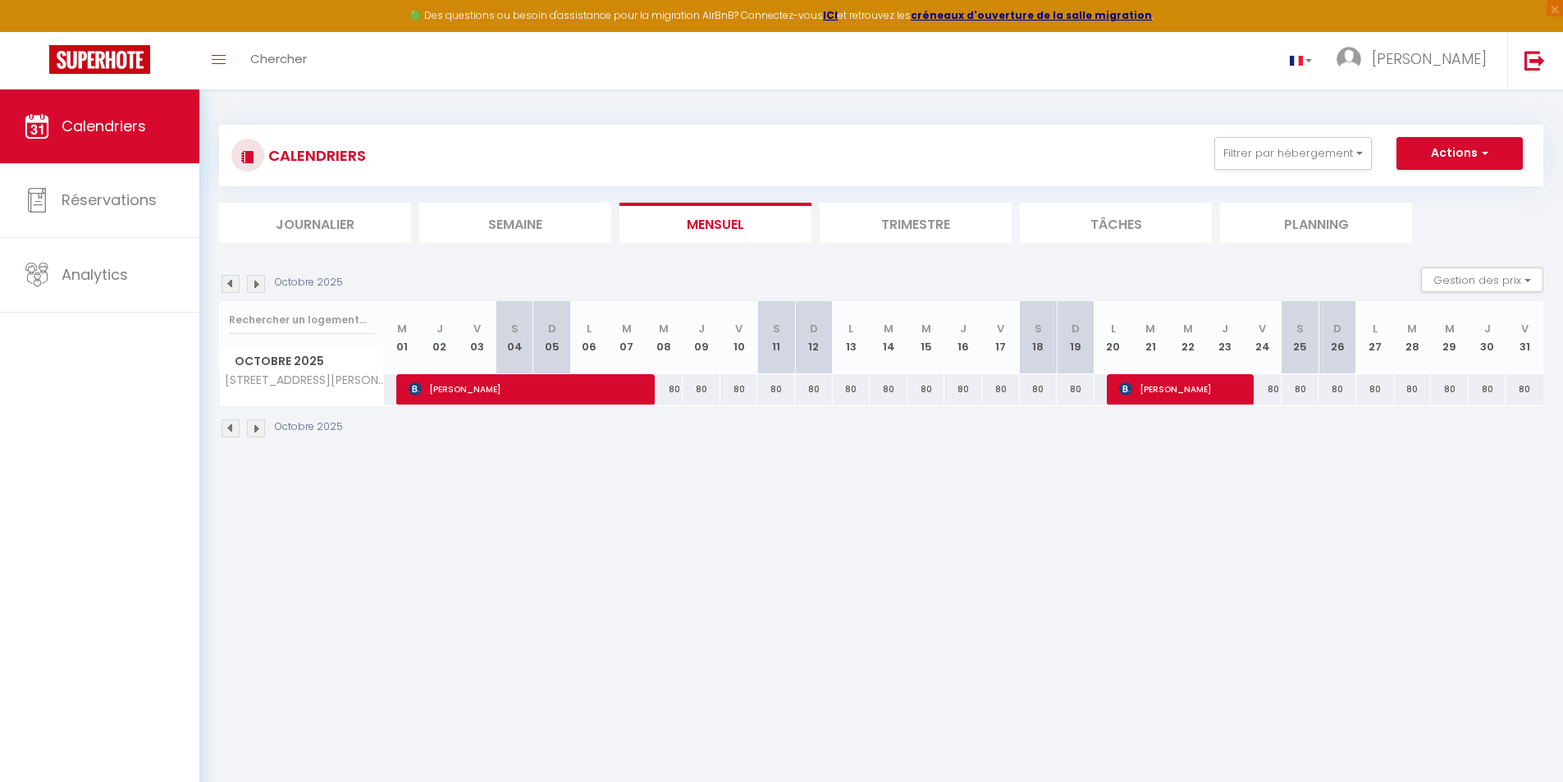
click at [235, 281] on img at bounding box center [230, 284] width 18 height 18
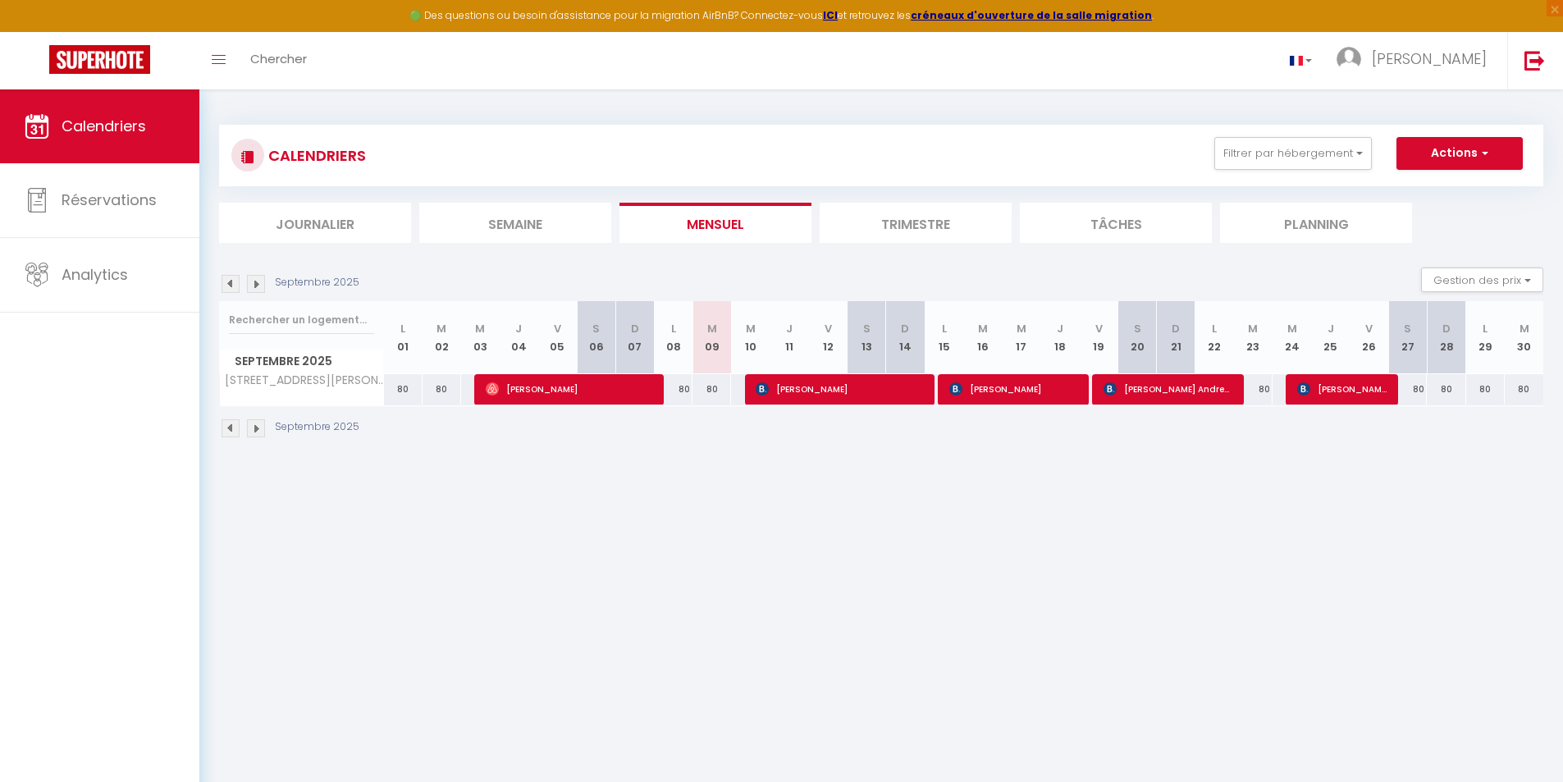
click at [235, 281] on img at bounding box center [230, 284] width 18 height 18
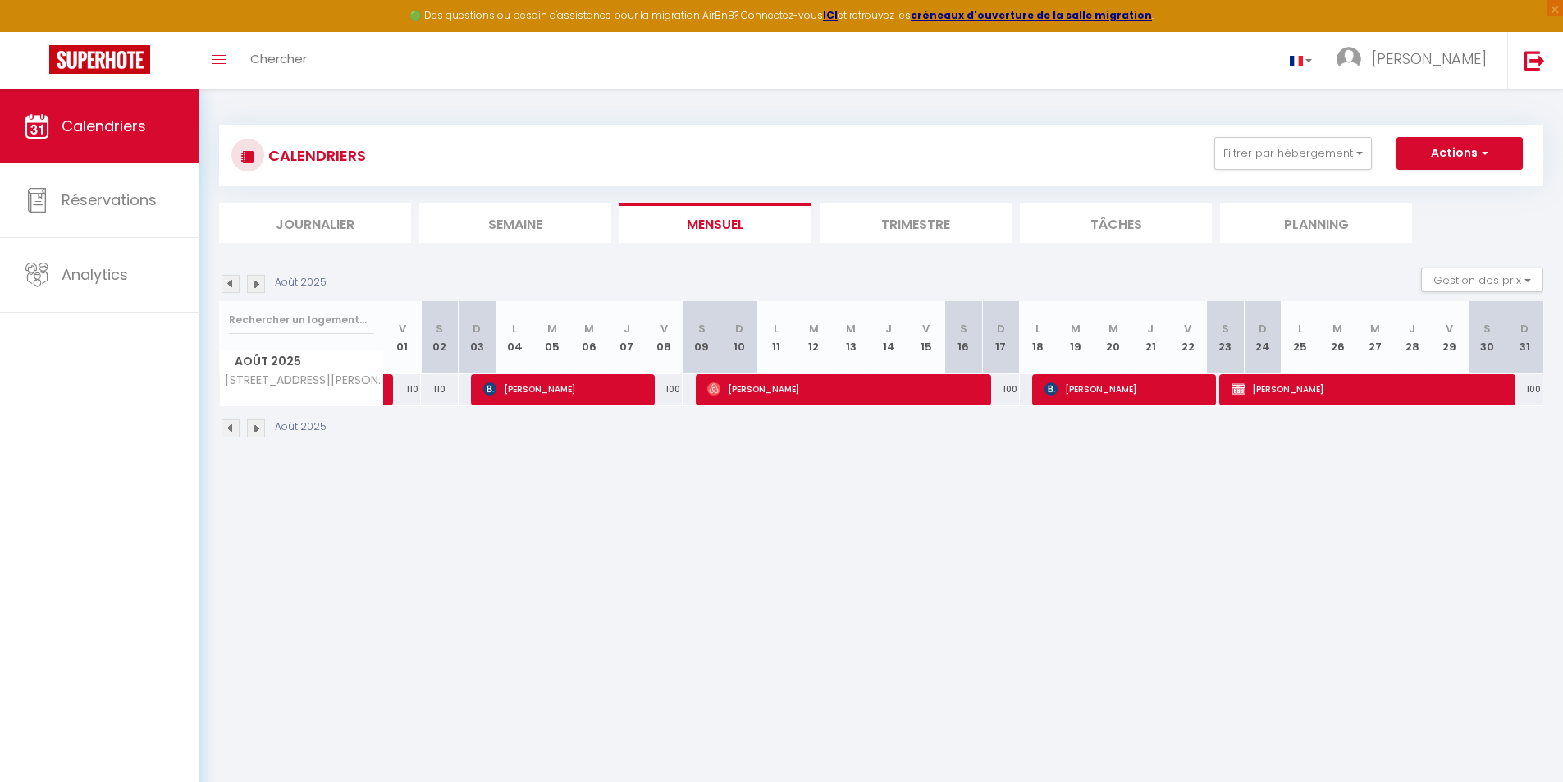
click at [258, 285] on img at bounding box center [256, 284] width 18 height 18
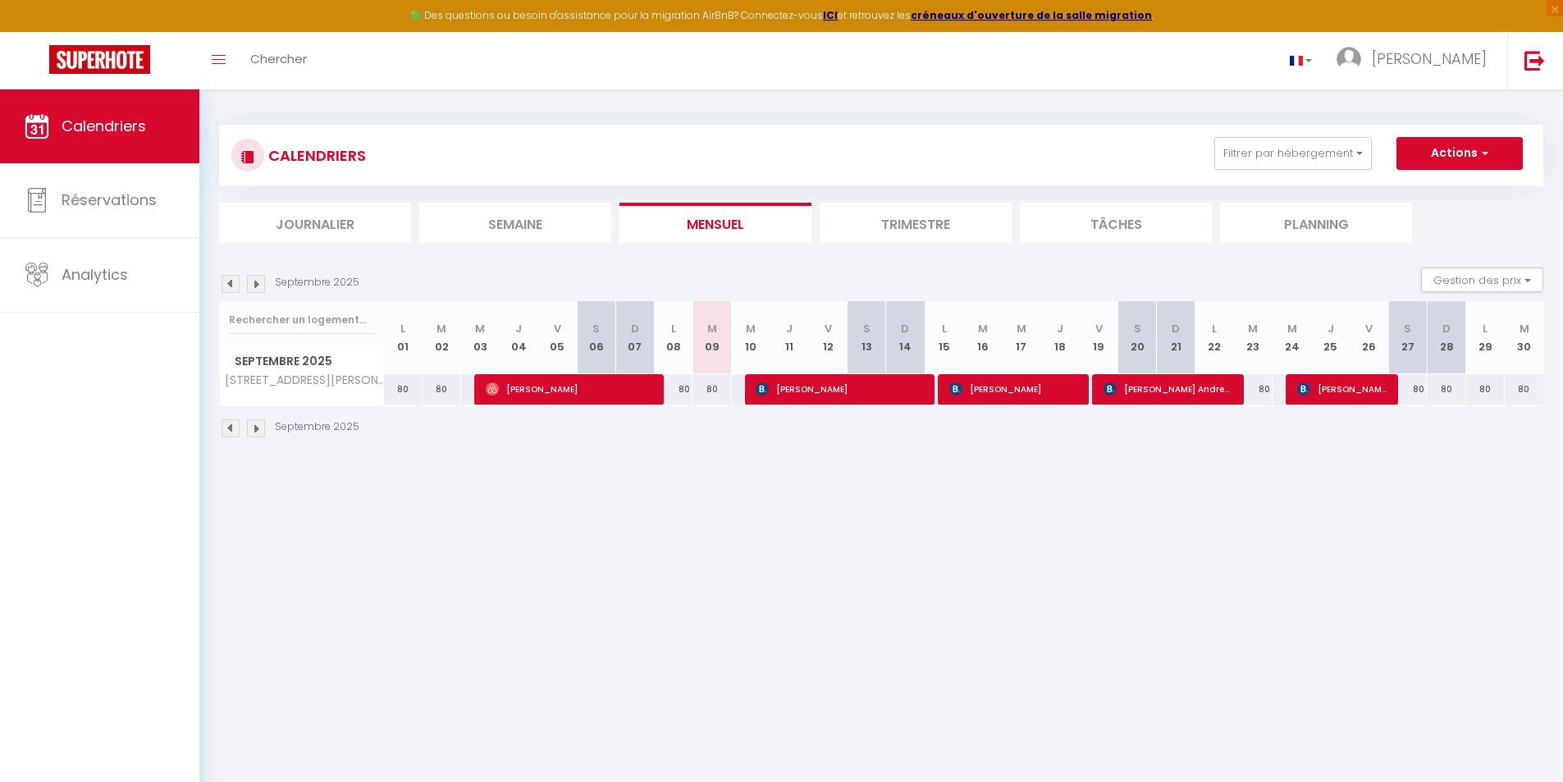
click at [258, 285] on img at bounding box center [256, 284] width 18 height 18
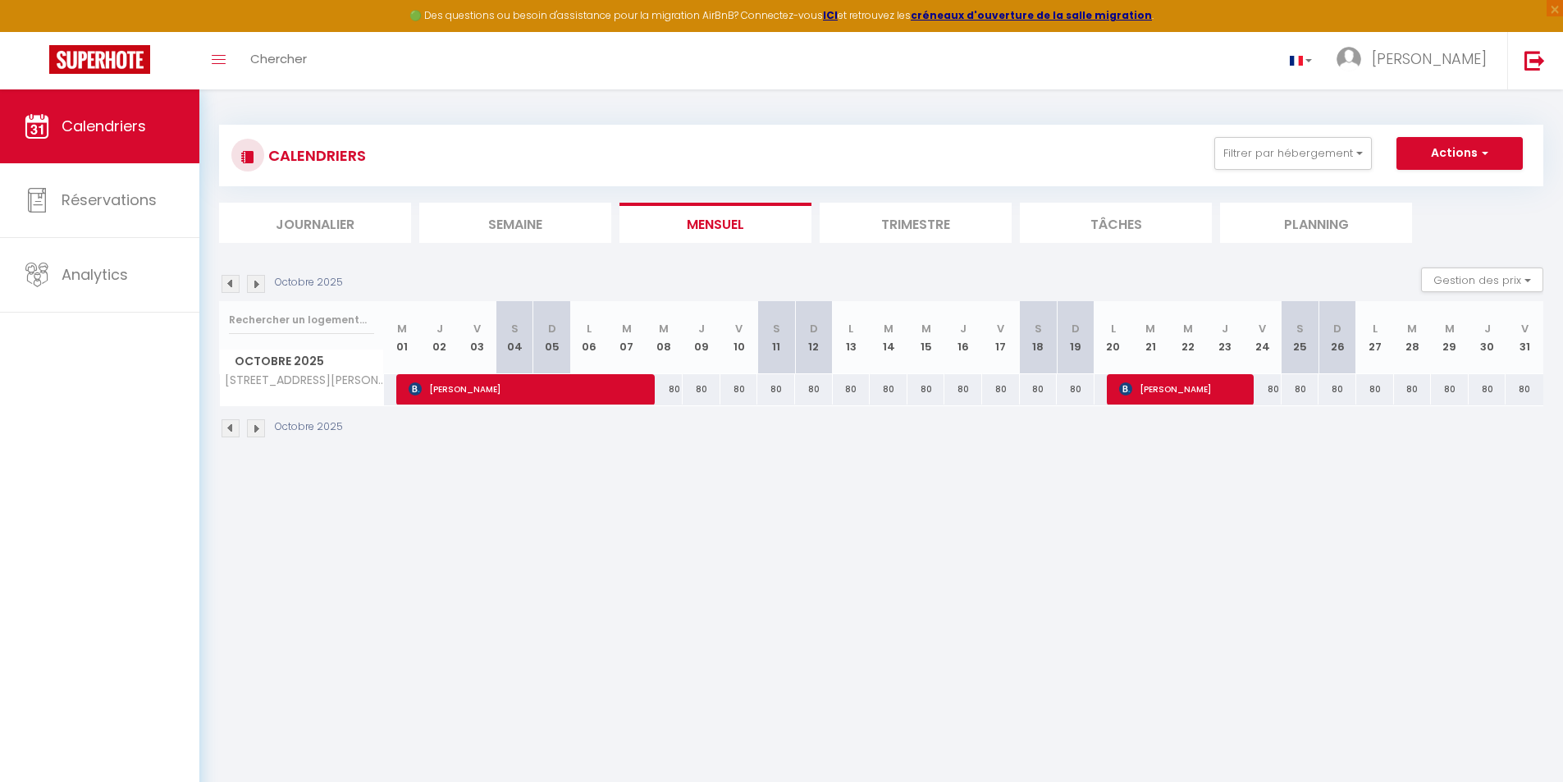
click at [258, 285] on img at bounding box center [256, 284] width 18 height 18
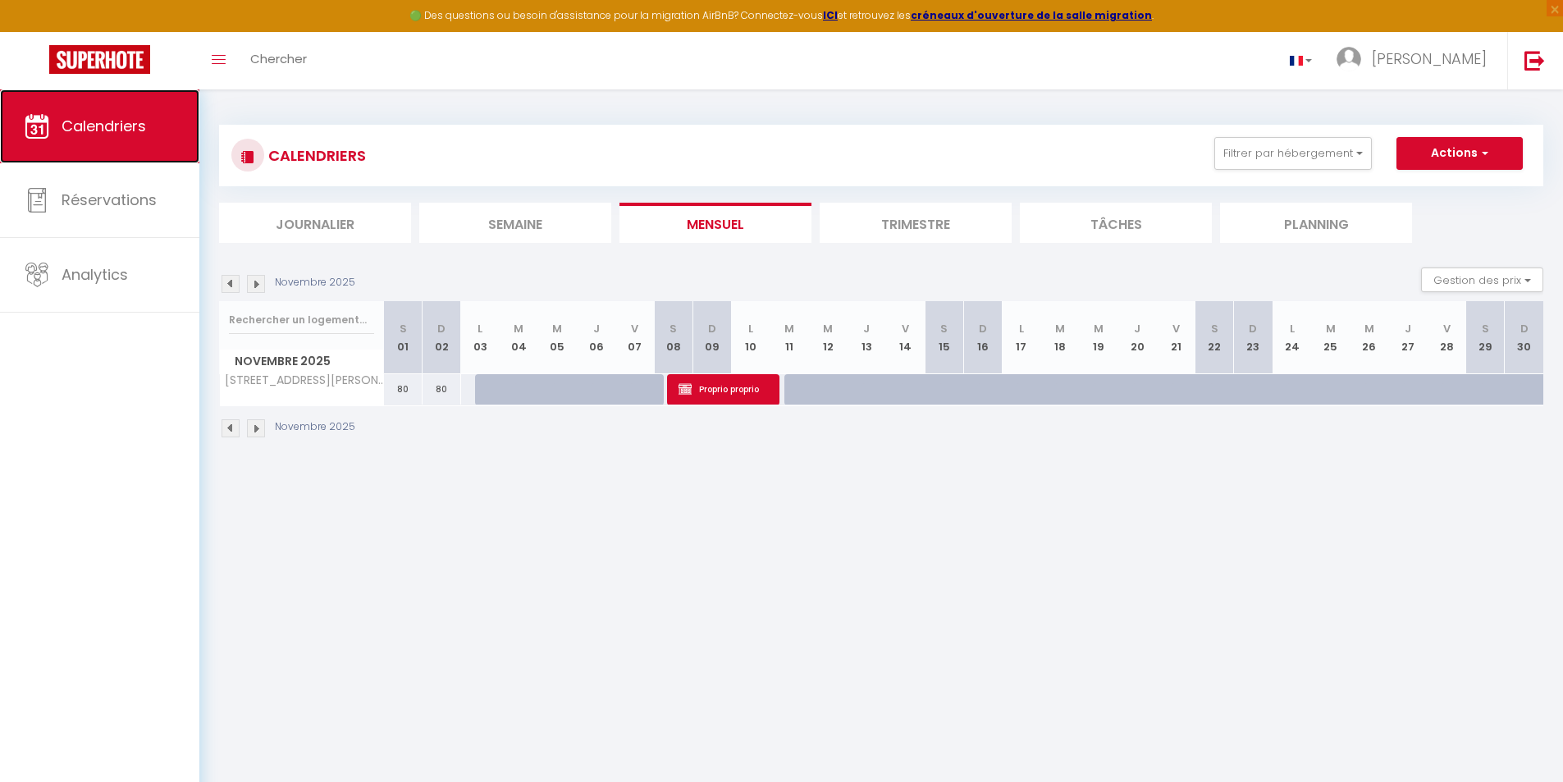
click at [93, 126] on span "Calendriers" at bounding box center [104, 126] width 84 height 21
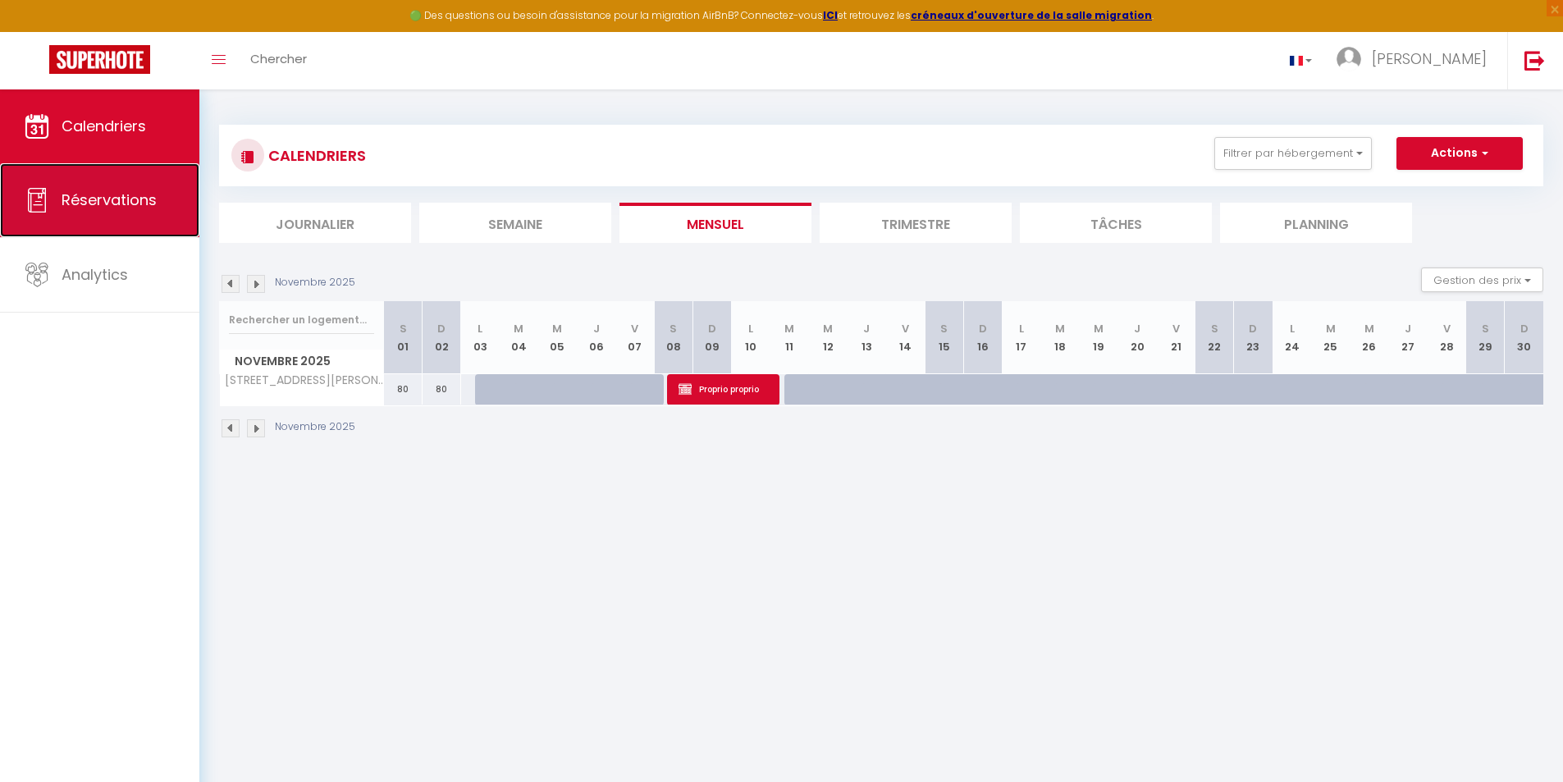
click at [101, 185] on link "Réservations" at bounding box center [99, 200] width 199 height 74
select select "not_cancelled"
